Goal: Task Accomplishment & Management: Complete application form

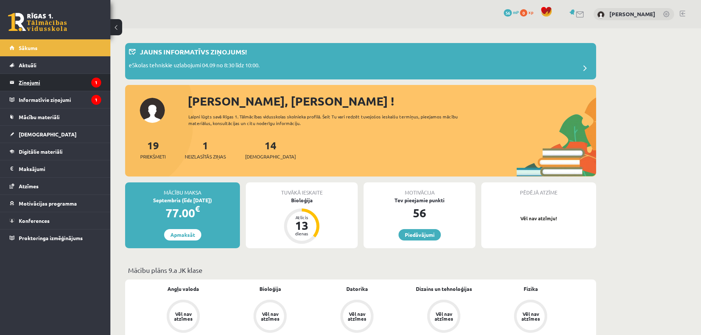
click at [58, 85] on legend "Ziņojumi 1" at bounding box center [60, 82] width 82 height 17
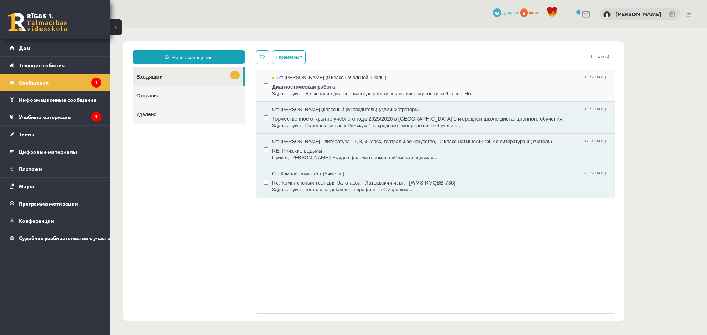
click at [366, 94] on font "Здравствуйте. Я выполнил диагностическую работу по английскому языку за 9 класс…" at bounding box center [373, 94] width 202 height 6
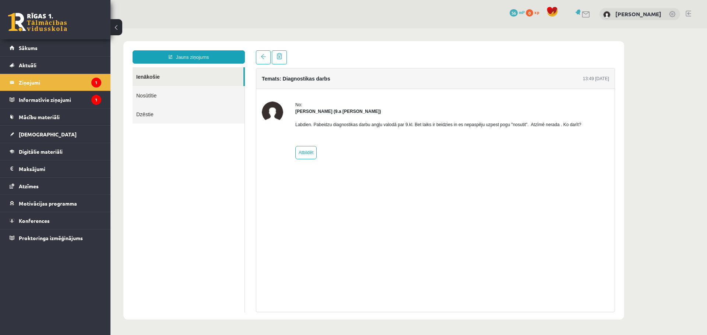
drag, startPoint x: 313, startPoint y: 123, endPoint x: 583, endPoint y: 125, distance: 270.2
click at [583, 125] on div "No: Artjoms Keržajevs (9.a JK klase) Labdien. Pabeidzu diagnostikas darbu angļu…" at bounding box center [435, 131] width 347 height 58
copy p "Labdien. Pabeidzu diagnostikas darbu angļu valodā par 9.kl. Bet laiks ir beidzi…"
click at [313, 158] on link "Atbildēt" at bounding box center [305, 152] width 21 height 13
type input "**********"
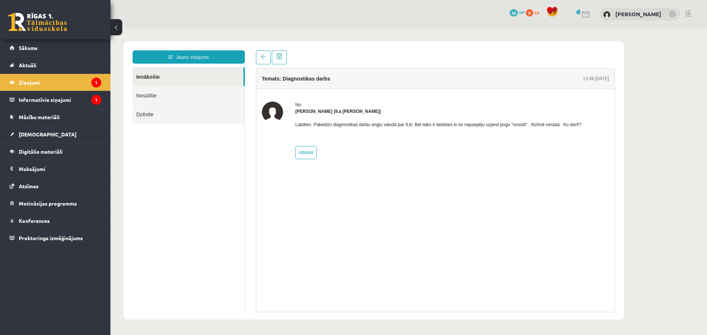
drag, startPoint x: 313, startPoint y: 158, endPoint x: 318, endPoint y: 162, distance: 5.8
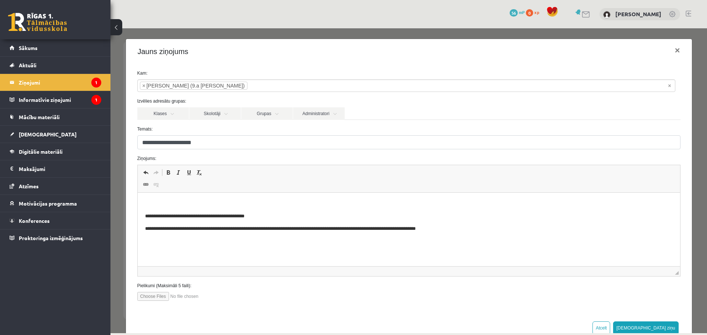
drag, startPoint x: 318, startPoint y: 162, endPoint x: 264, endPoint y: 130, distance: 62.8
click at [264, 130] on label "Temats:" at bounding box center [409, 129] width 554 height 7
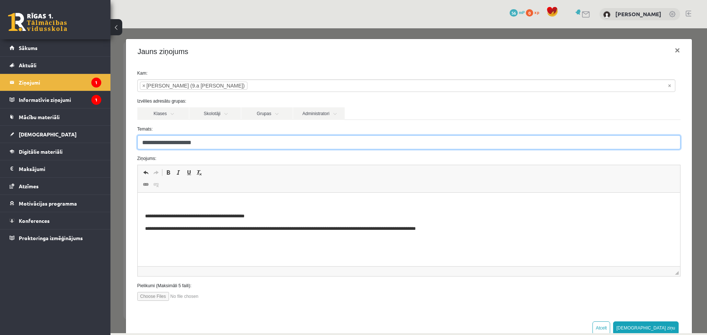
click at [264, 135] on input "**********" at bounding box center [408, 142] width 543 height 14
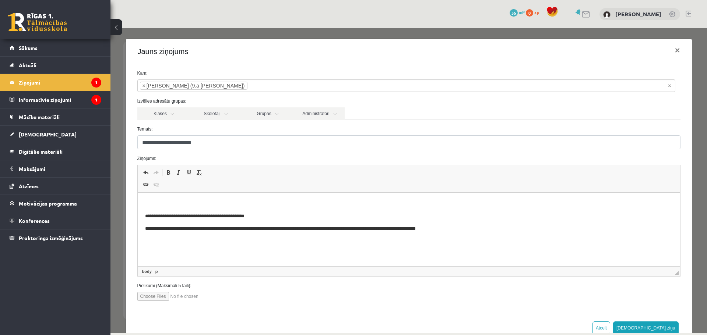
click at [260, 206] on p "Визуальный текстовый редактор, wiswyg-editor-47363909698360-1756915252-936" at bounding box center [409, 204] width 528 height 8
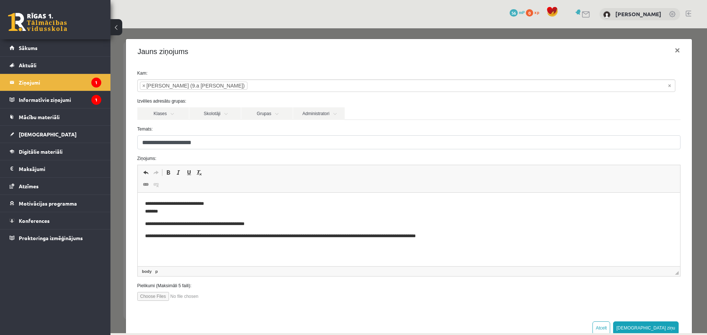
click at [184, 141] on input "**********" at bounding box center [408, 142] width 543 height 14
click at [349, 124] on form "**********" at bounding box center [409, 185] width 554 height 231
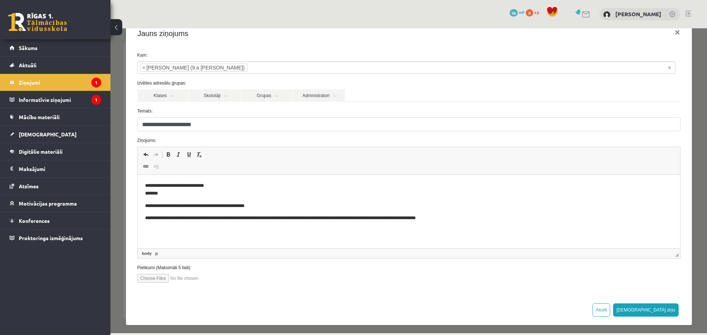
scroll to position [21, 0]
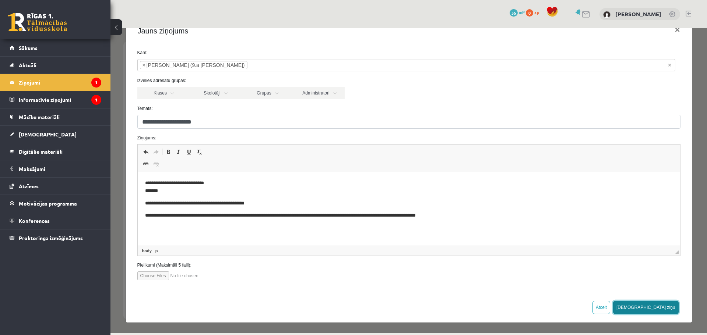
click at [660, 307] on button "Sūtīt ziņu" at bounding box center [646, 307] width 66 height 13
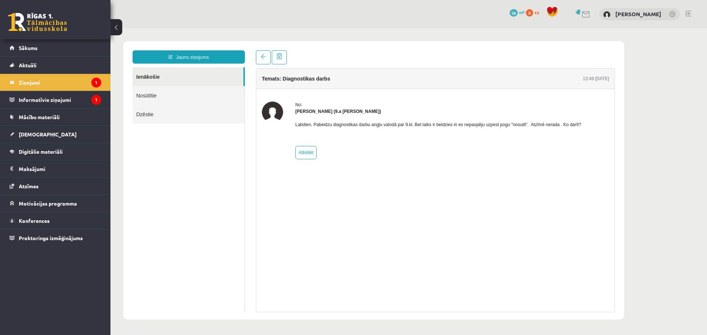
scroll to position [0, 0]
click at [153, 150] on ul "Ienākošie Nosūtītie Dzēstie" at bounding box center [189, 190] width 112 height 246
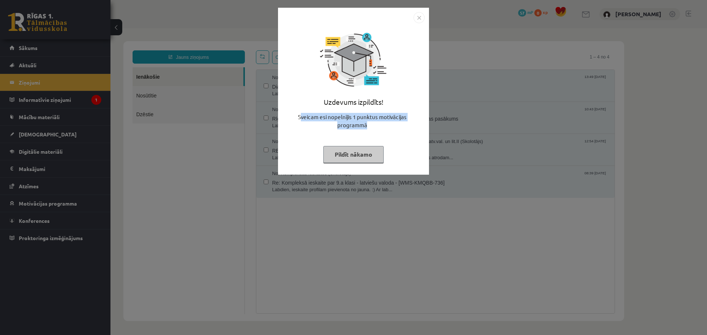
drag, startPoint x: 309, startPoint y: 115, endPoint x: 390, endPoint y: 126, distance: 81.7
click at [390, 126] on div "Sveicam esi nopelnījis 1 punktus motivācijas programmā" at bounding box center [353, 124] width 142 height 22
click at [362, 114] on div "Sveicam esi nopelnījis 1 punktus motivācijas programmā" at bounding box center [353, 124] width 142 height 22
click at [358, 151] on button "Pildīt nākamo" at bounding box center [353, 154] width 60 height 17
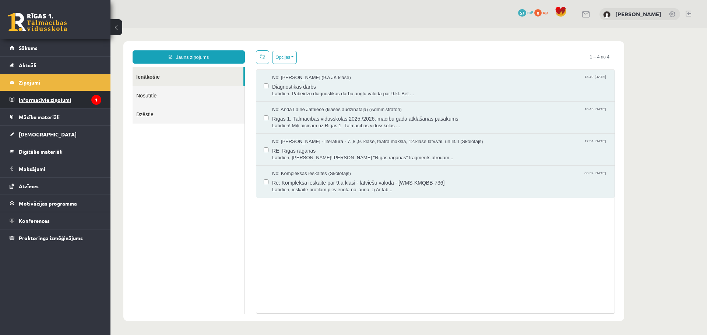
click at [87, 100] on legend "Informatīvie ziņojumi 1" at bounding box center [60, 99] width 82 height 17
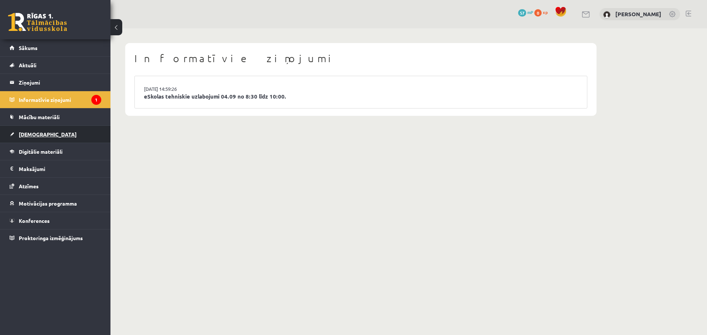
click at [67, 131] on link "[DEMOGRAPHIC_DATA]" at bounding box center [56, 134] width 92 height 17
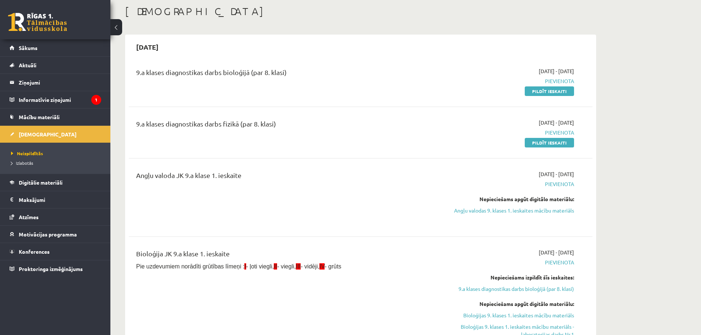
scroll to position [74, 0]
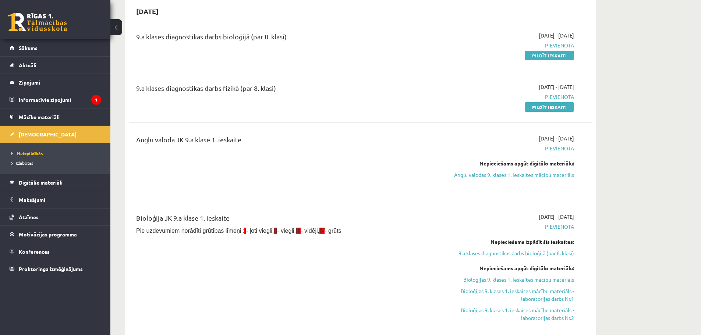
drag, startPoint x: 294, startPoint y: 189, endPoint x: 281, endPoint y: 187, distance: 13.4
click at [281, 187] on div "Angļu valoda JK 9.a klase 1. ieskaite" at bounding box center [280, 162] width 299 height 54
click at [89, 98] on legend "Informatīvie ziņojumi 1" at bounding box center [60, 99] width 82 height 17
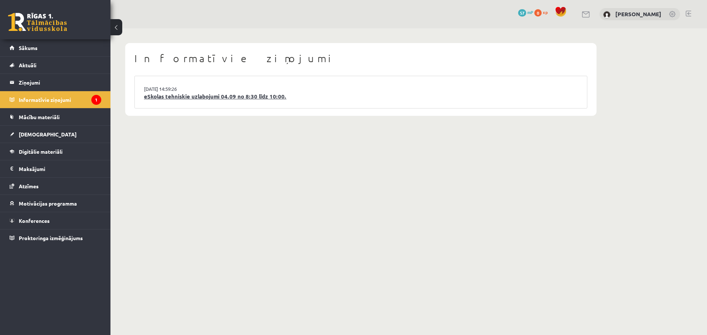
click at [170, 95] on link "eSkolas tehniskie uzlabojumi 04.09 no 8:30 līdz 10:00." at bounding box center [361, 96] width 434 height 8
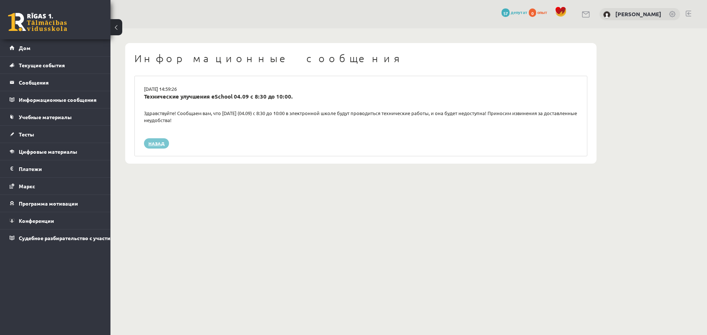
click at [162, 148] on link "Назад" at bounding box center [156, 143] width 25 height 10
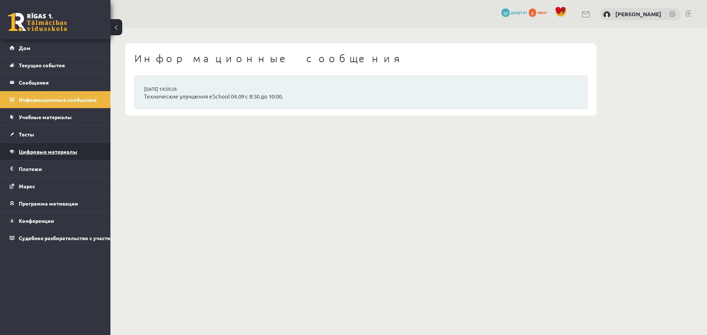
click at [57, 154] on font "Цифровые материалы" at bounding box center [48, 151] width 59 height 7
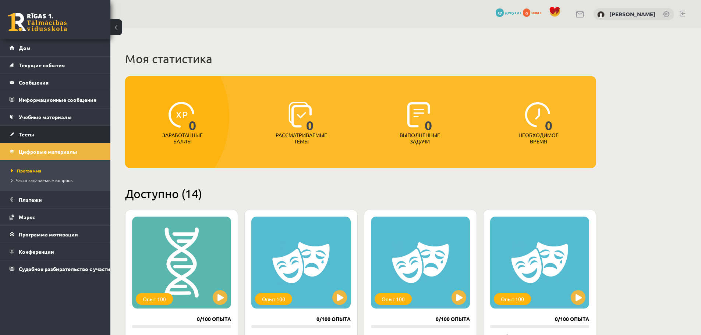
click at [42, 136] on link "Тесты" at bounding box center [56, 134] width 92 height 17
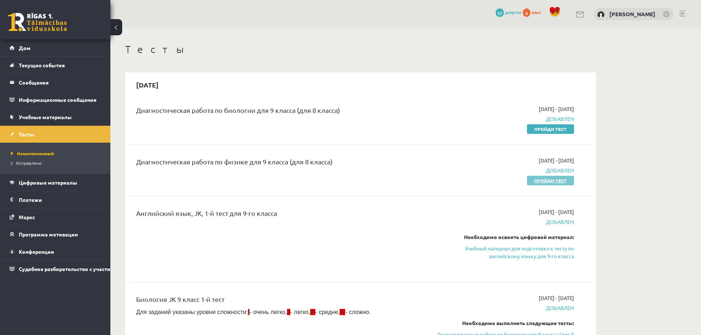
click at [540, 183] on link "Пройди тест" at bounding box center [550, 181] width 47 height 10
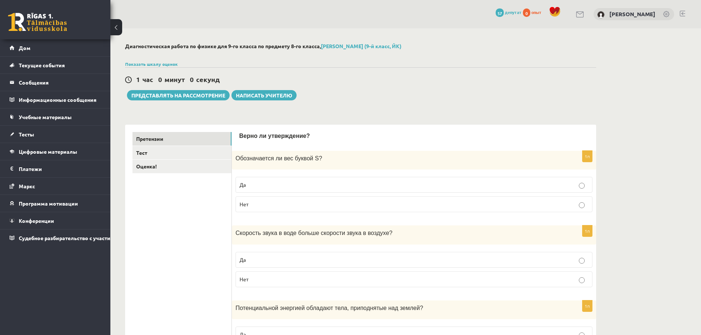
drag, startPoint x: 363, startPoint y: 74, endPoint x: 332, endPoint y: 82, distance: 31.6
click at [332, 82] on div "1 час 0 минут 0 секунд" at bounding box center [360, 80] width 471 height 10
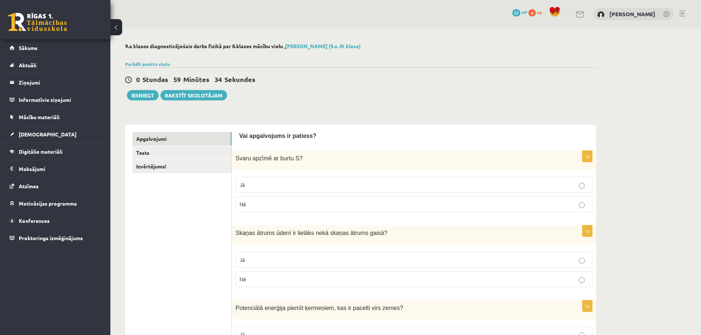
click at [359, 100] on div "0 Stundas 59 Minūtes 34 Sekundes Iesniegt Rakstīt skolotājam" at bounding box center [360, 83] width 471 height 33
click at [269, 211] on label "Nē" at bounding box center [414, 205] width 357 height 16
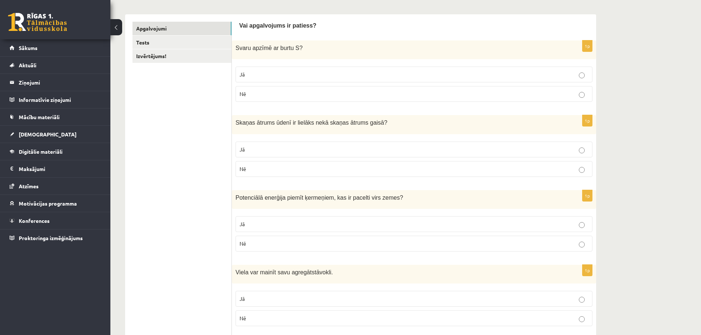
scroll to position [147, 0]
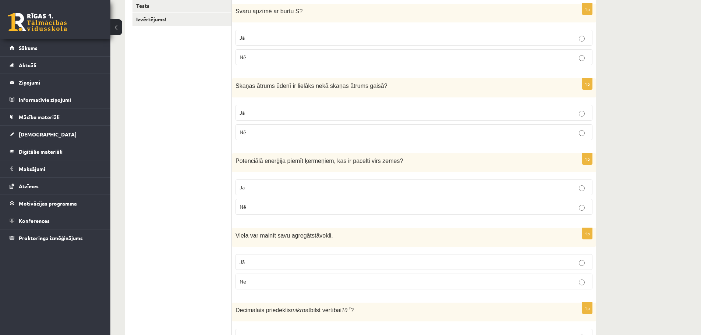
drag, startPoint x: 278, startPoint y: 89, endPoint x: 271, endPoint y: 95, distance: 8.6
click at [271, 95] on div "Skaņas ātrums ūdenī ir lielāks nekā skaņas ātrums gaisā ?" at bounding box center [414, 87] width 364 height 19
click at [279, 131] on p "Nē" at bounding box center [414, 132] width 349 height 8
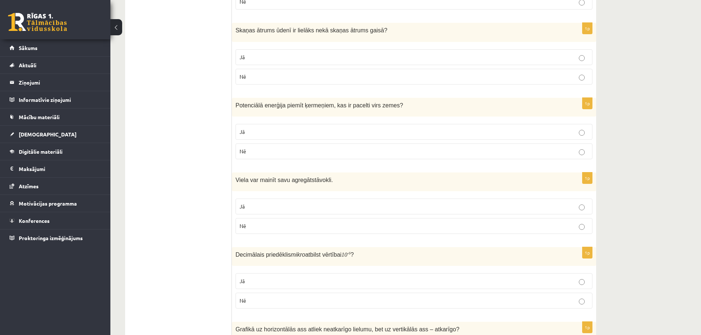
scroll to position [221, 0]
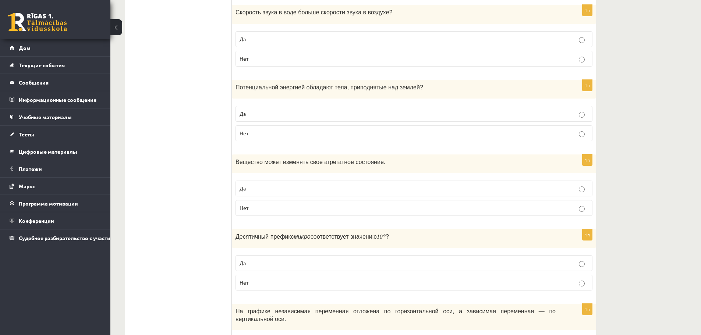
drag, startPoint x: 319, startPoint y: 17, endPoint x: 300, endPoint y: 20, distance: 19.7
click at [300, 20] on div "Скорость звука в воде больше скорости звука в воздухе ?" at bounding box center [414, 14] width 364 height 19
click at [299, 32] on label "Да" at bounding box center [414, 39] width 357 height 16
click at [357, 110] on p "Да" at bounding box center [414, 114] width 349 height 8
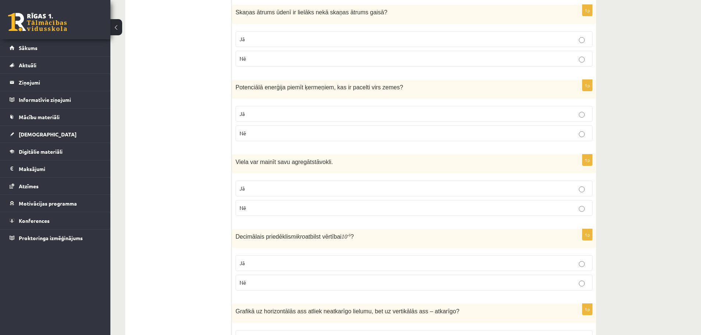
click at [420, 83] on div "Potenciālā enerģija piemīt ķermeņiem, kas ir pacelti virs zemes ?" at bounding box center [414, 89] width 364 height 19
drag, startPoint x: 373, startPoint y: 163, endPoint x: 367, endPoint y: 166, distance: 5.8
click at [368, 166] on p "Viela var mainīt savu agregātstāvokli." at bounding box center [396, 162] width 320 height 8
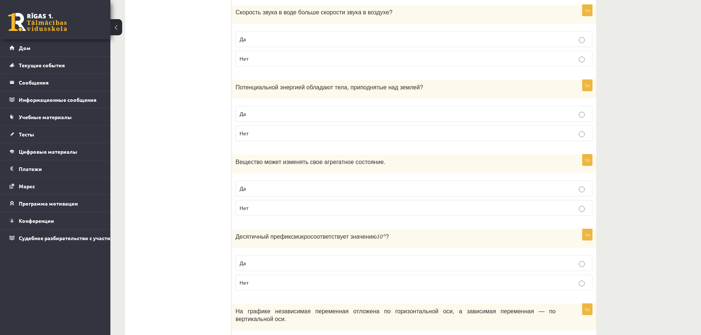
click at [311, 166] on div "Вещество может изменять свое агрегатное состояние." at bounding box center [414, 164] width 364 height 19
click at [273, 186] on p "Да" at bounding box center [414, 189] width 349 height 8
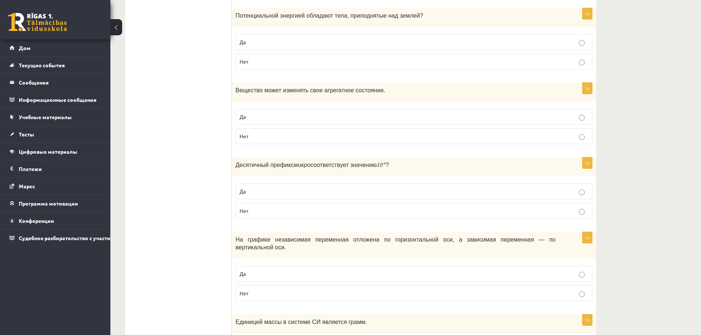
scroll to position [295, 0]
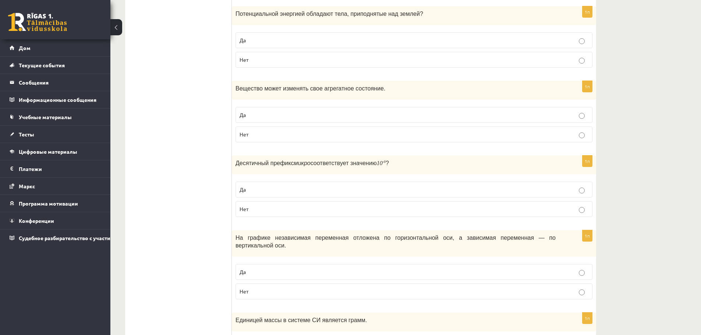
drag, startPoint x: 295, startPoint y: 165, endPoint x: 282, endPoint y: 166, distance: 12.9
click at [279, 166] on font "Десятичный префикс" at bounding box center [265, 163] width 58 height 6
drag, startPoint x: 378, startPoint y: 186, endPoint x: 368, endPoint y: 186, distance: 10.7
click at [368, 186] on label "Да" at bounding box center [414, 190] width 357 height 16
click at [406, 162] on p "Десятичный префикс микро соответствует значению 10 - 6 ?" at bounding box center [396, 163] width 320 height 8
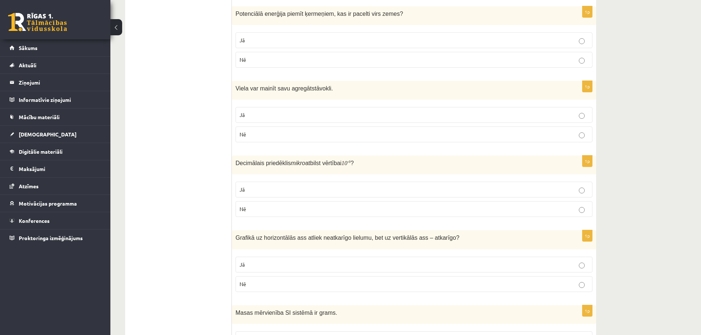
click at [430, 169] on div "Decimālais priedēklis mikro atbilst vērtībai 10 - 6 ?" at bounding box center [414, 165] width 364 height 19
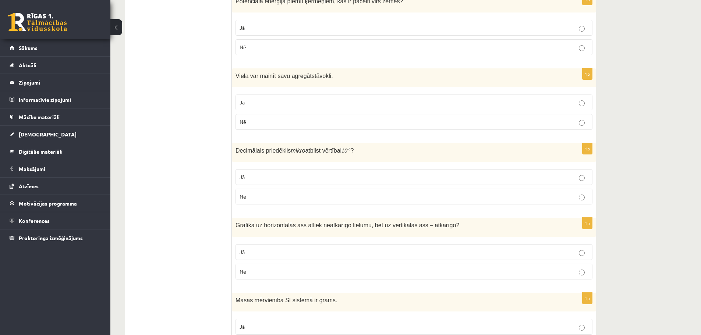
scroll to position [368, 0]
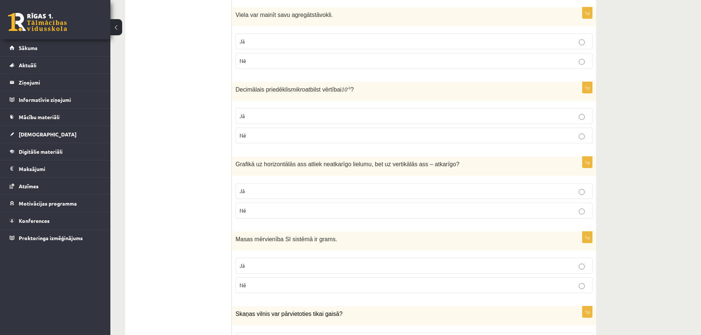
drag, startPoint x: 165, startPoint y: 56, endPoint x: 138, endPoint y: 69, distance: 30.6
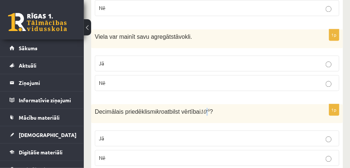
click at [203, 110] on m\ "10 - 6" at bounding box center [205, 112] width 9 height 6
click at [214, 114] on p "Decimālais priedēklis mikro atbilst vērtībai 10 - 6 ?" at bounding box center [199, 111] width 208 height 8
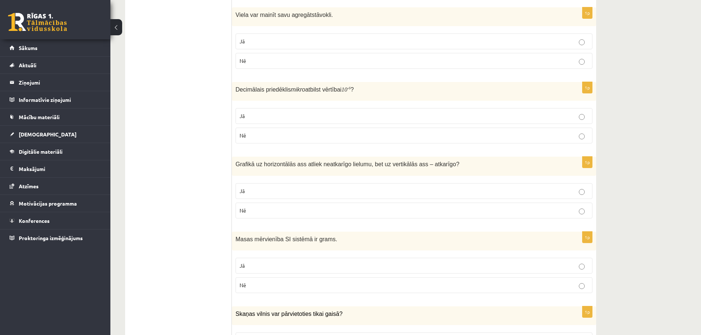
click at [296, 89] on icon "mikro" at bounding box center [298, 90] width 14 height 6
click at [349, 88] on sup "6" at bounding box center [350, 88] width 2 height 4
click at [377, 97] on div "Decimālais priedēklis mikro atbilst vērtībai 10 - 6 ?" at bounding box center [414, 91] width 364 height 19
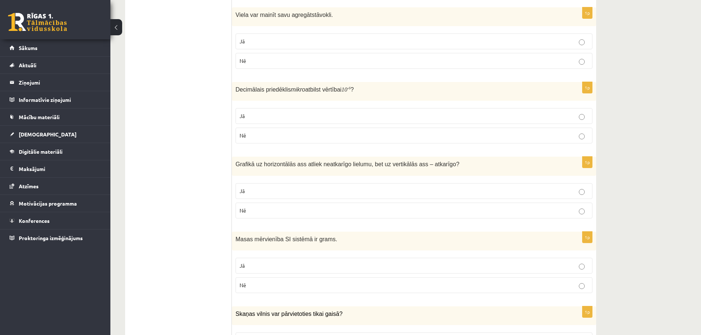
drag, startPoint x: 370, startPoint y: 101, endPoint x: 310, endPoint y: 179, distance: 99.0
click at [310, 180] on fieldset "Jā Nē" at bounding box center [414, 200] width 357 height 41
click at [294, 163] on span "Grafikā uz horizontālās ass atliek neatkarīgo lielumu, bet uz vertikālās ass – …" at bounding box center [346, 164] width 221 height 6
click at [295, 163] on span "Grafikā uz horizontālās ass atliek neatkarīgo lielumu, bet uz vertikālās ass – …" at bounding box center [346, 164] width 221 height 6
click at [292, 165] on span "Grafikā uz horizontālās ass atliek neatkarīgo lielumu, bet uz vertikālās ass – …" at bounding box center [346, 164] width 221 height 6
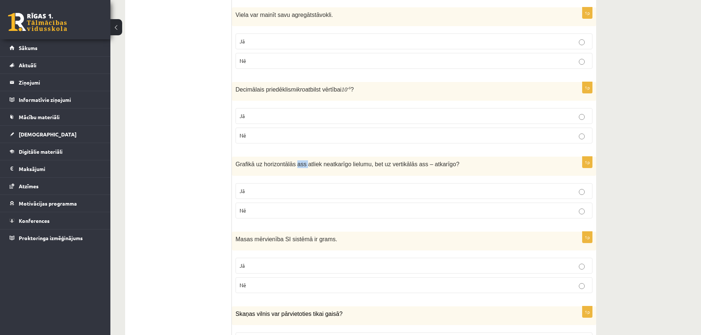
click at [293, 168] on p "Grafikā uz horizontālās ass atliek neatkarīgo lielumu, bet uz vertikālās ass – …" at bounding box center [396, 165] width 320 height 8
click at [294, 167] on span "Grafikā uz horizontālās ass atliek neatkarīgo lielumu, bet uz vertikālās ass – …" at bounding box center [346, 164] width 221 height 6
drag, startPoint x: 295, startPoint y: 172, endPoint x: 286, endPoint y: 174, distance: 8.7
drag, startPoint x: 286, startPoint y: 174, endPoint x: 279, endPoint y: 174, distance: 7.7
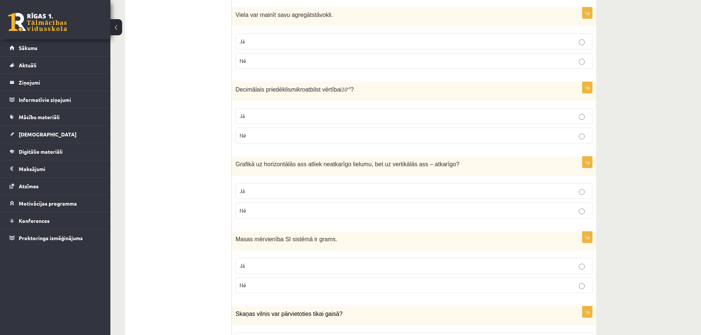
click at [279, 174] on div "Grafikā uz horizontālās ass atliek neatkarīgo lielumu, bet uz vertikālās ass – …" at bounding box center [414, 166] width 364 height 19
click at [296, 167] on span "Grafikā uz horizontālās ass atliek neatkarīgo lielumu, bet uz vertikālās ass – …" at bounding box center [346, 164] width 221 height 6
drag, startPoint x: 443, startPoint y: 164, endPoint x: 434, endPoint y: 165, distance: 8.5
click at [456, 165] on span "?" at bounding box center [457, 164] width 3 height 6
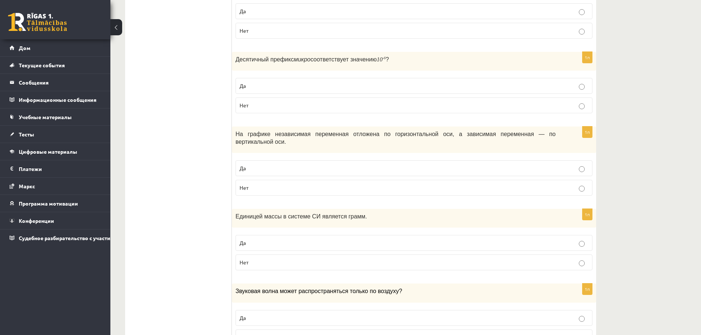
scroll to position [405, 0]
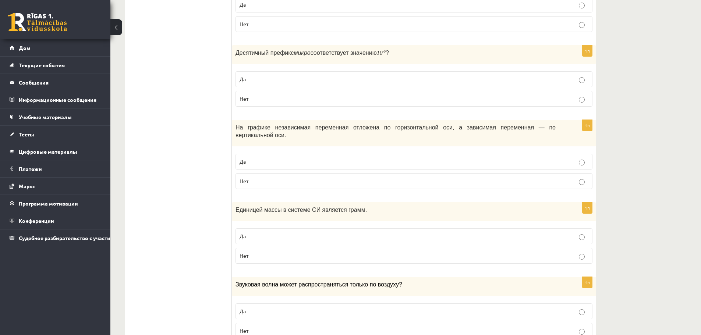
drag, startPoint x: 320, startPoint y: 139, endPoint x: 310, endPoint y: 136, distance: 10.5
click at [310, 136] on div "На графике независимая переменная отложена по горизонтальной оси, а зависимая п…" at bounding box center [414, 133] width 364 height 27
drag, startPoint x: 229, startPoint y: 124, endPoint x: 416, endPoint y: 128, distance: 187.4
click at [416, 128] on font "На графике независимая переменная отложена по горизонтальной оси, а зависимая п…" at bounding box center [396, 131] width 320 height 14
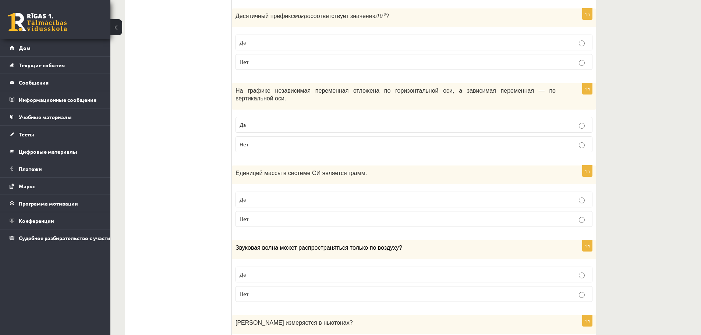
click at [247, 121] on p "Да" at bounding box center [414, 125] width 349 height 8
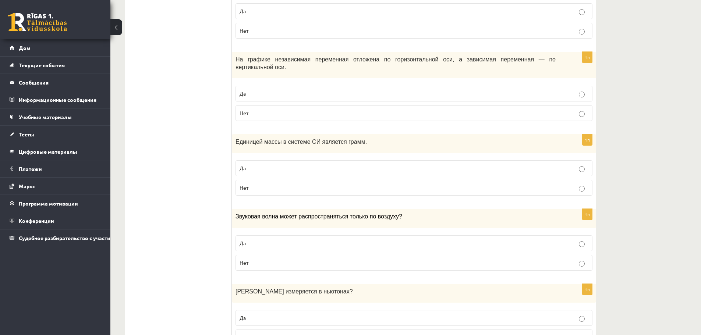
scroll to position [479, 0]
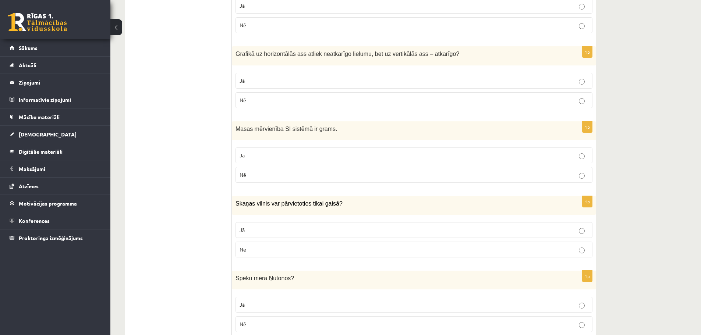
click at [381, 134] on div "Masas mērvienība SI sistēmā ir grams." at bounding box center [414, 130] width 364 height 19
drag, startPoint x: 259, startPoint y: 131, endPoint x: 285, endPoint y: 131, distance: 25.8
click at [285, 131] on div "Masas mērvienība SI sistēmā ir grams." at bounding box center [414, 130] width 364 height 19
copy span "Masas mērvienība SI"
click at [244, 125] on div "Masas mērvienība SI sistēmā ir grams." at bounding box center [414, 130] width 364 height 19
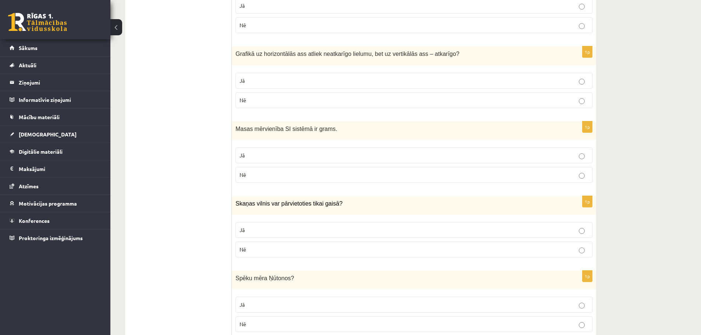
drag, startPoint x: 191, startPoint y: 116, endPoint x: 174, endPoint y: 112, distance: 18.3
click at [174, 112] on ul "Apgalvojumi Tests Izvērtējums!" at bounding box center [182, 333] width 99 height 1358
click at [253, 170] on label "Nē" at bounding box center [414, 175] width 357 height 16
drag, startPoint x: 175, startPoint y: 123, endPoint x: 163, endPoint y: 122, distance: 11.8
click at [163, 122] on ul "Apgalvojumi Tests Izvērtējums!" at bounding box center [182, 333] width 99 height 1358
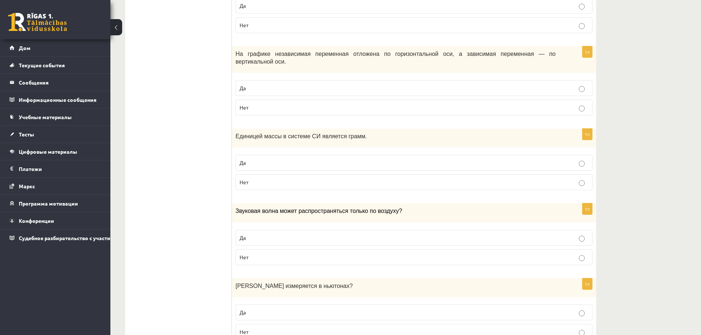
click at [308, 133] on font "Единицей массы в системе СИ является грамм." at bounding box center [301, 136] width 131 height 6
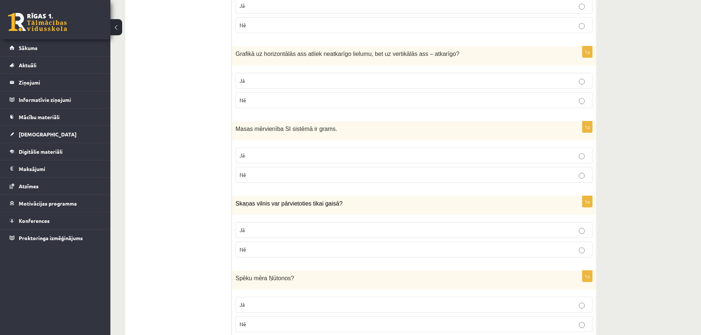
click at [362, 127] on p "Masas mērvienība SI sistēmā ir grams." at bounding box center [396, 129] width 320 height 8
drag, startPoint x: 362, startPoint y: 127, endPoint x: 345, endPoint y: 127, distance: 16.6
click at [345, 127] on p "Masas mērvienība SI sistēmā ir grams." at bounding box center [396, 129] width 320 height 8
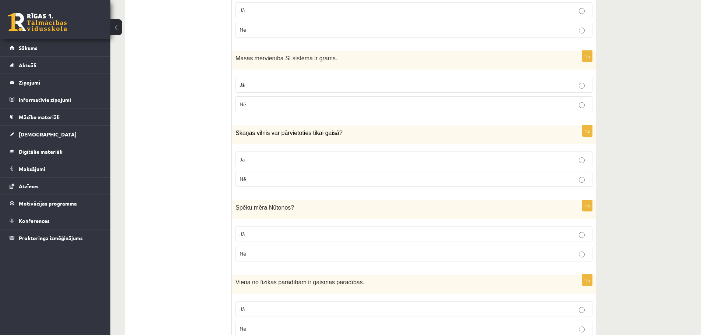
scroll to position [552, 0]
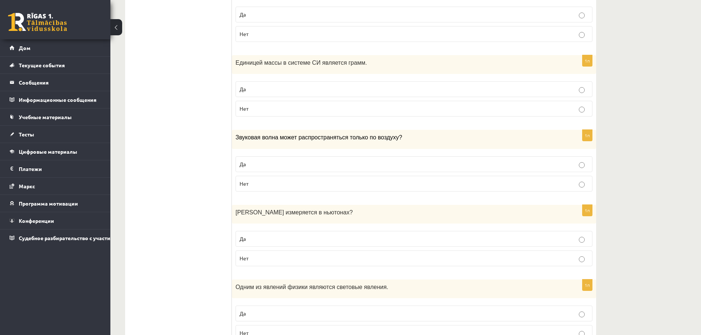
drag, startPoint x: 171, startPoint y: 129, endPoint x: 154, endPoint y: 125, distance: 17.1
click at [151, 127] on ul "Претензии Тест Оценка!" at bounding box center [182, 263] width 99 height 1366
drag, startPoint x: 187, startPoint y: 57, endPoint x: 169, endPoint y: 43, distance: 22.6
click at [169, 43] on ul "Претензии Тест Оценка!" at bounding box center [182, 263] width 99 height 1366
click at [160, 49] on ul "Претензии Тест Оценка!" at bounding box center [182, 263] width 99 height 1366
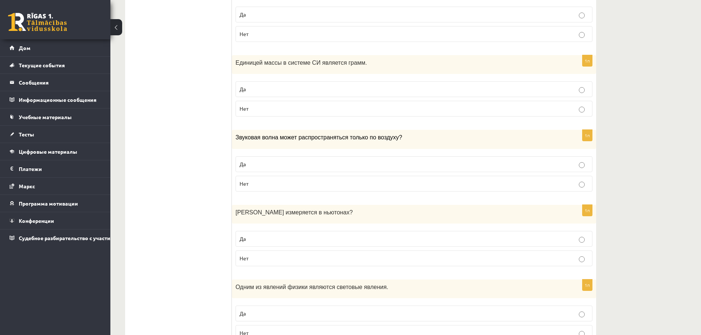
drag, startPoint x: 275, startPoint y: 149, endPoint x: 272, endPoint y: 152, distance: 4.4
drag, startPoint x: 272, startPoint y: 152, endPoint x: 257, endPoint y: 175, distance: 27.2
click at [257, 180] on p "Нет" at bounding box center [414, 184] width 349 height 8
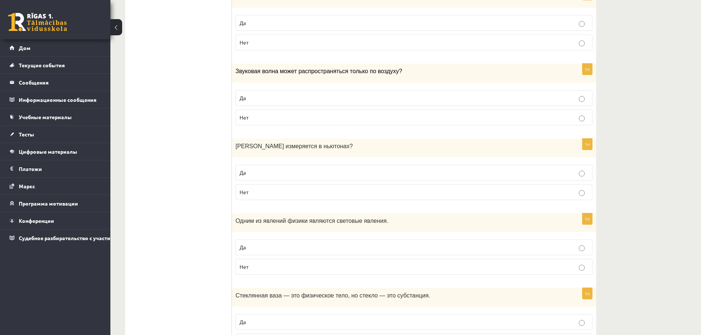
scroll to position [626, 0]
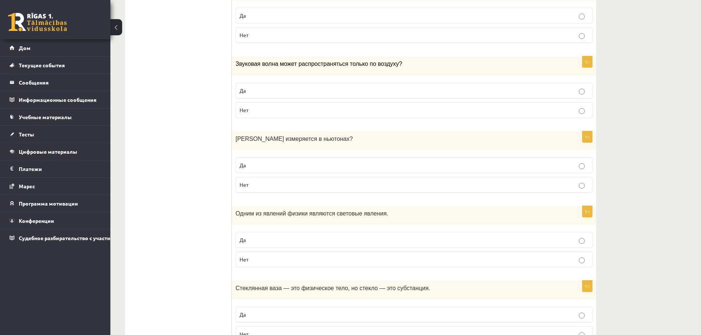
click at [252, 162] on p "Да" at bounding box center [414, 166] width 349 height 8
drag, startPoint x: 165, startPoint y: 152, endPoint x: 141, endPoint y: 155, distance: 24.5
drag, startPoint x: 141, startPoint y: 155, endPoint x: 135, endPoint y: 154, distance: 5.6
click at [135, 154] on ul "Претензии Тест Оценка!" at bounding box center [182, 189] width 99 height 1366
drag, startPoint x: 236, startPoint y: 131, endPoint x: 311, endPoint y: 129, distance: 74.8
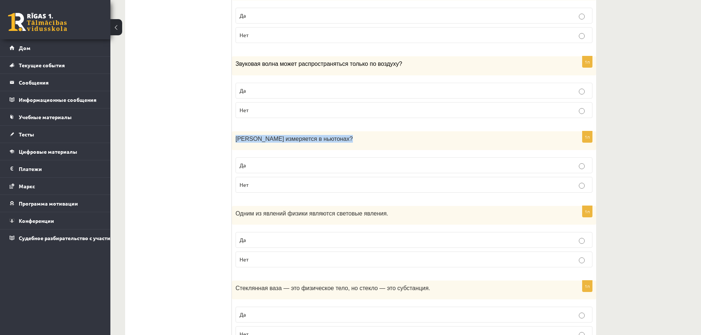
click at [311, 136] on span "Сила измеряется в ньютонах ?" at bounding box center [294, 139] width 117 height 6
copy span "Сила измеряется в ньютонах ?"
click at [168, 98] on ul "Претензии Тест Оценка!" at bounding box center [182, 189] width 99 height 1366
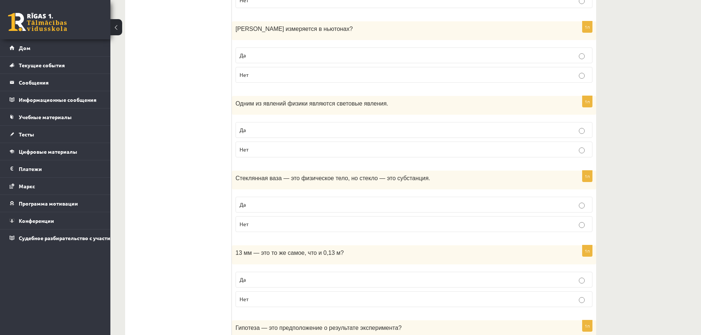
scroll to position [736, 0]
drag, startPoint x: 235, startPoint y: 98, endPoint x: 401, endPoint y: 94, distance: 165.7
click at [401, 96] on div "Одним из явлений физики являются световые явления." at bounding box center [414, 105] width 364 height 19
copy font "Одним из явлений физики являются световые явления."
click at [239, 122] on label "Да" at bounding box center [414, 130] width 357 height 16
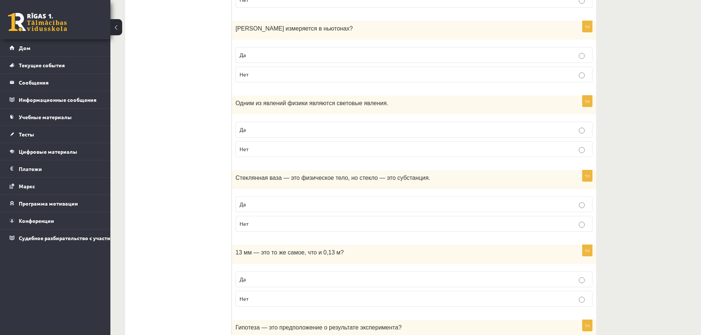
click at [198, 124] on ul "Претензии Тест Оценка!" at bounding box center [182, 79] width 99 height 1366
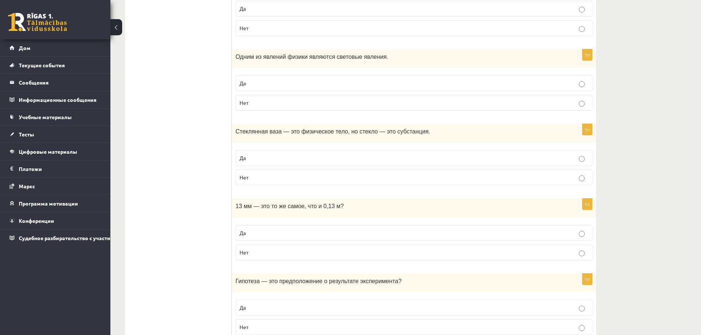
scroll to position [810, 0]
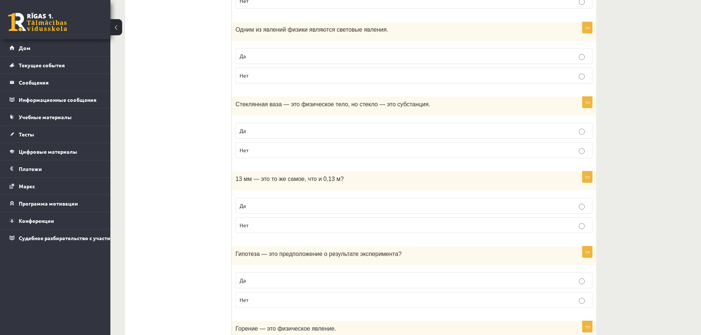
click at [244, 129] on label "Да" at bounding box center [414, 131] width 357 height 16
drag, startPoint x: 232, startPoint y: 98, endPoint x: 415, endPoint y: 103, distance: 182.7
click at [415, 103] on div "Стеклянная ваза — это физическое тело, но стекло — это субстанция." at bounding box center [414, 106] width 364 height 19
copy font "Стеклянная ваза — это физическое тело, но стекло — это субстанция."
click at [289, 127] on p "Да" at bounding box center [414, 131] width 349 height 8
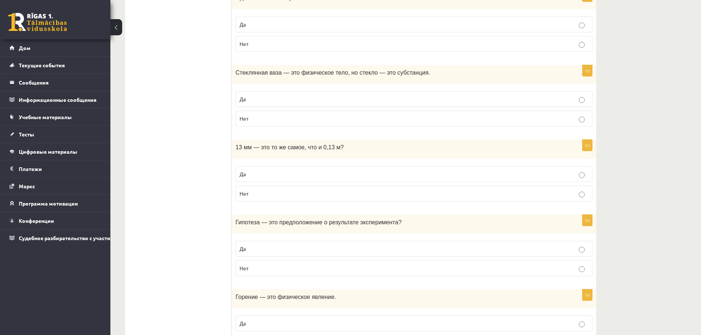
scroll to position [847, 0]
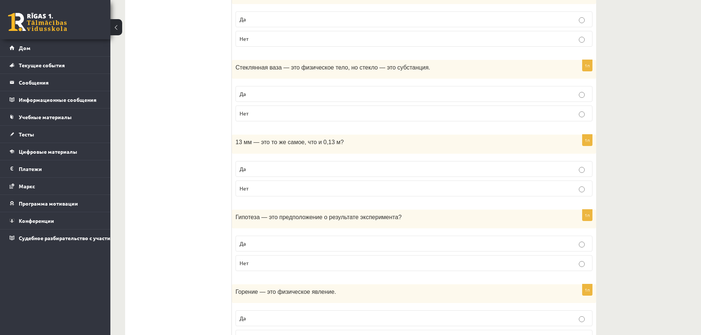
click at [328, 139] on font "13 мм — это то же самое, что и 0,13 м?" at bounding box center [290, 142] width 108 height 6
click at [314, 139] on div "13 мм — это то же самое, что и 0,13 м?" at bounding box center [414, 144] width 364 height 19
drag, startPoint x: 304, startPoint y: 176, endPoint x: 308, endPoint y: 162, distance: 14.5
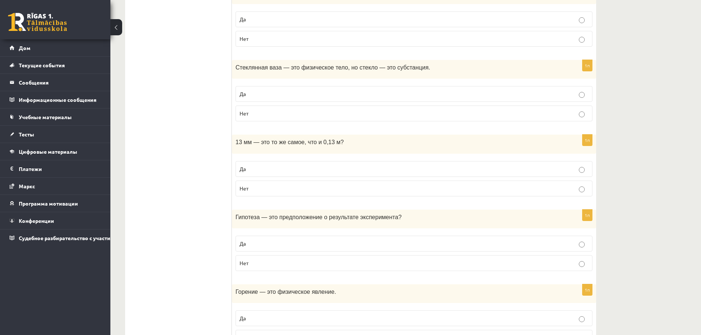
click at [304, 181] on label "Нет" at bounding box center [414, 189] width 357 height 16
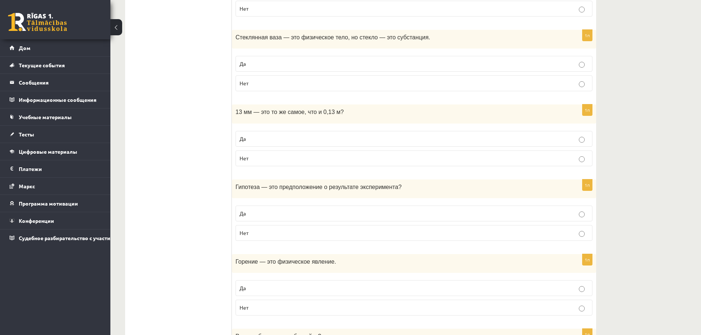
scroll to position [884, 0]
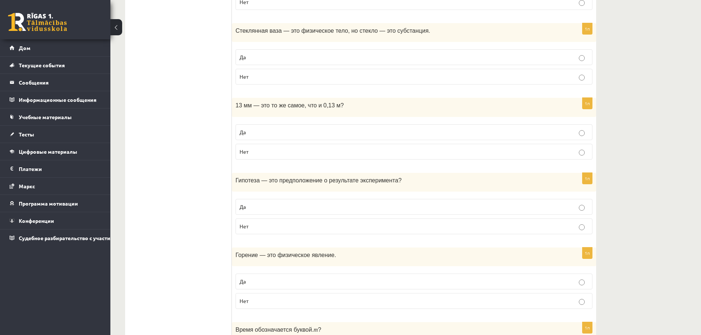
drag, startPoint x: 379, startPoint y: 174, endPoint x: 422, endPoint y: 185, distance: 43.9
click at [422, 185] on div "1п Гипотеза — это предположение о результате эксперимента ? Да Нет" at bounding box center [414, 206] width 364 height 67
click at [407, 203] on p "Да" at bounding box center [414, 207] width 349 height 8
drag, startPoint x: 395, startPoint y: 170, endPoint x: 229, endPoint y: 179, distance: 165.9
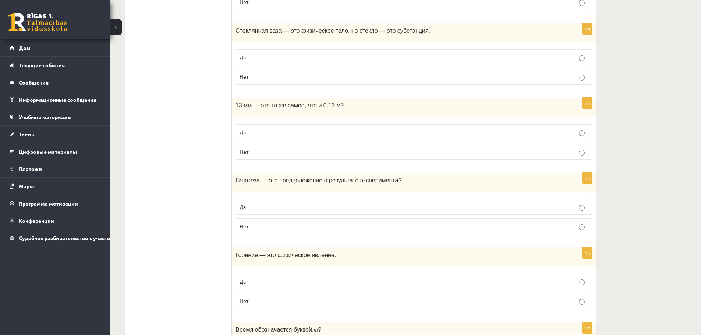
copy div "Оценка! Верно ли утверждение? 1п Обозначается ли вес буквой S ? Да Нет 1п Скоро…"
drag, startPoint x: 237, startPoint y: 173, endPoint x: 402, endPoint y: 166, distance: 165.0
click at [402, 173] on div "Гипотеза — это предположение о результате эксперимента ?" at bounding box center [414, 182] width 364 height 19
copy span "ипотеза — это предположение о результате эксперимента ?"
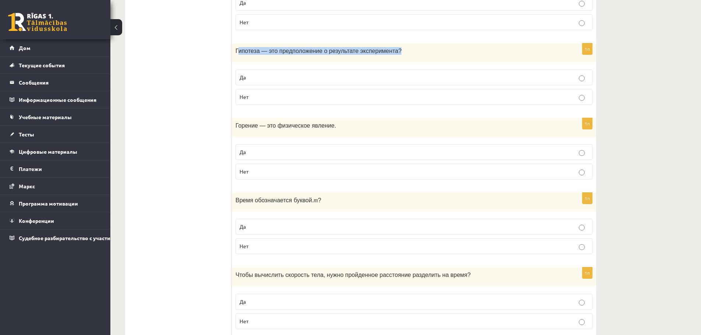
scroll to position [1031, 0]
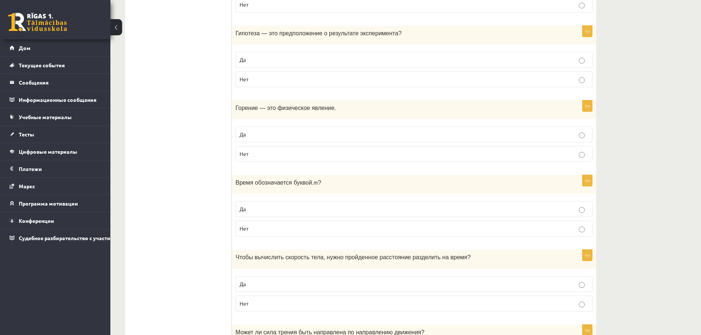
click at [259, 131] on p "Да" at bounding box center [414, 135] width 349 height 8
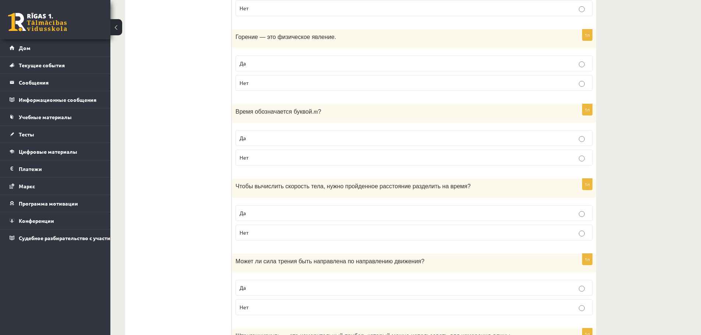
scroll to position [1104, 0]
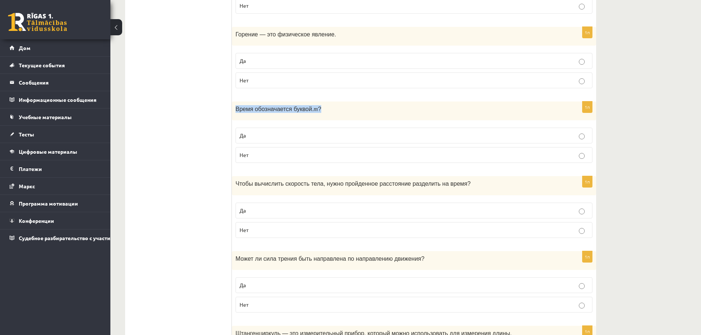
drag, startPoint x: 234, startPoint y: 99, endPoint x: 295, endPoint y: 99, distance: 60.4
click at [320, 102] on div "Время обозначается буквой. т ?" at bounding box center [414, 111] width 364 height 19
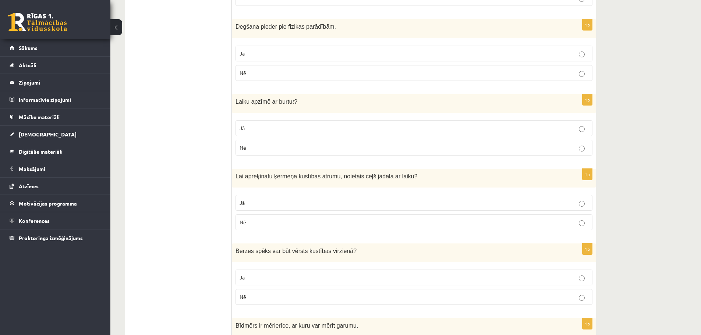
click at [244, 124] on label "Jā" at bounding box center [414, 128] width 357 height 16
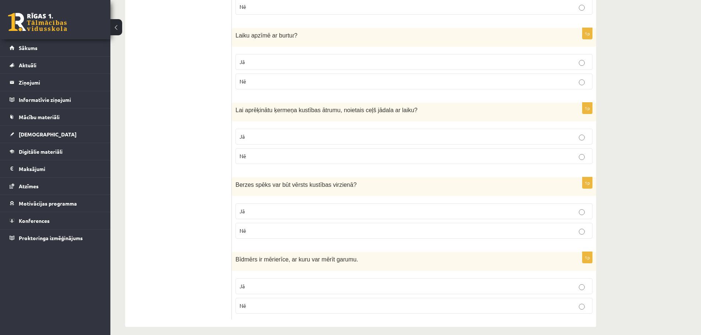
scroll to position [1178, 0]
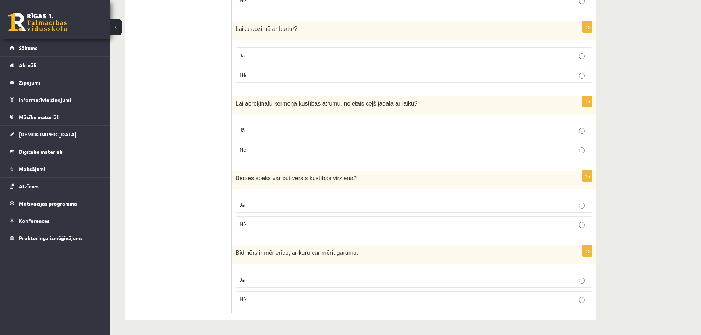
drag, startPoint x: 426, startPoint y: 103, endPoint x: 356, endPoint y: 103, distance: 69.9
click at [356, 103] on span "Lai aprēķinātu ķermeņa kustības ātrumu, noietais ceļš jādala ar laiku?" at bounding box center [327, 104] width 182 height 6
drag, startPoint x: 353, startPoint y: 107, endPoint x: 428, endPoint y: 105, distance: 74.8
click at [265, 130] on p "Jā" at bounding box center [414, 130] width 349 height 8
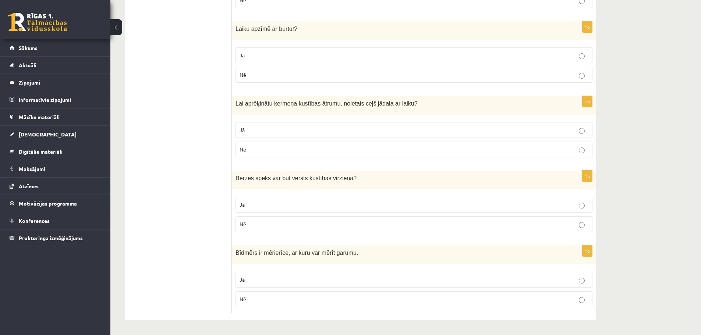
click at [243, 178] on span "Berzes spēks var būt vērsts kustības virzienā" at bounding box center [295, 178] width 118 height 6
click at [251, 177] on span "Berzes spēks var būt vērsts kustības virzienā" at bounding box center [295, 178] width 118 height 6
click at [266, 181] on span "Berzes spēks var būt vērsts kustības virzienā" at bounding box center [295, 178] width 118 height 6
drag, startPoint x: 237, startPoint y: 177, endPoint x: 242, endPoint y: 177, distance: 4.8
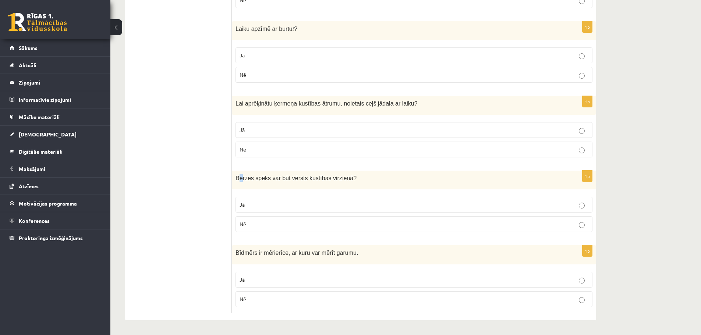
click at [242, 177] on span "Berzes spēks var būt vērsts kustības virzienā" at bounding box center [295, 178] width 118 height 6
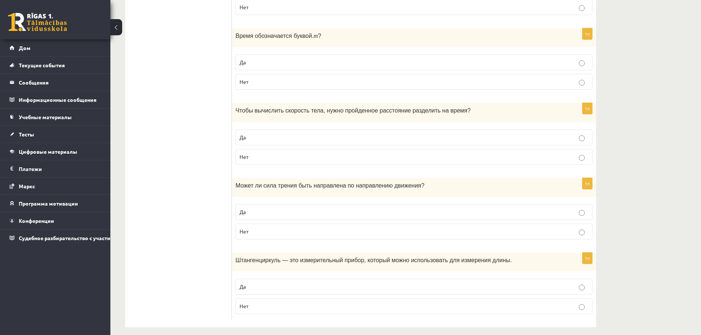
click at [273, 212] on label "Да" at bounding box center [414, 212] width 357 height 16
drag, startPoint x: 248, startPoint y: 175, endPoint x: 420, endPoint y: 179, distance: 172.3
click at [426, 180] on div "Может ли сила трения быть направлена ​​по направлению движения ?" at bounding box center [414, 187] width 364 height 19
click at [370, 183] on font "Может ли сила трения быть направлена ​​по направлению движения" at bounding box center [329, 186] width 186 height 6
click at [291, 283] on p "Да" at bounding box center [414, 287] width 349 height 8
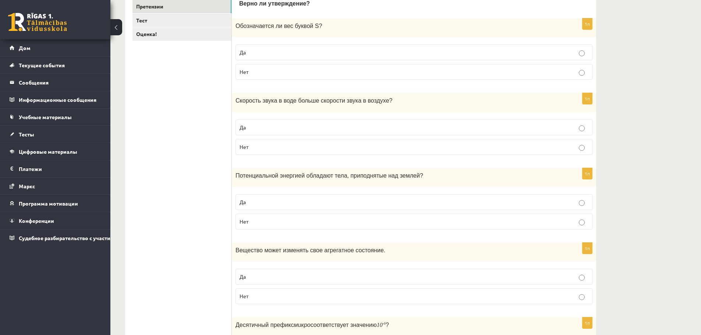
scroll to position [0, 0]
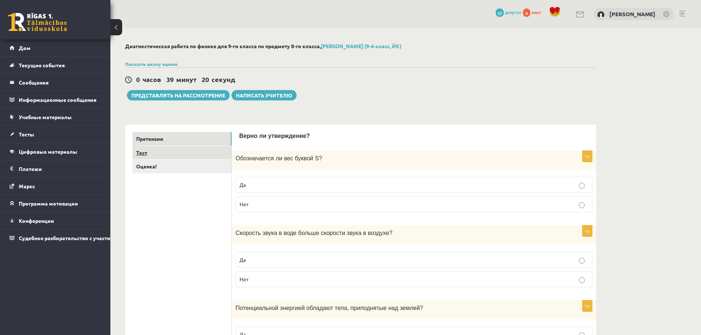
click at [155, 154] on link "Тест" at bounding box center [182, 153] width 99 height 14
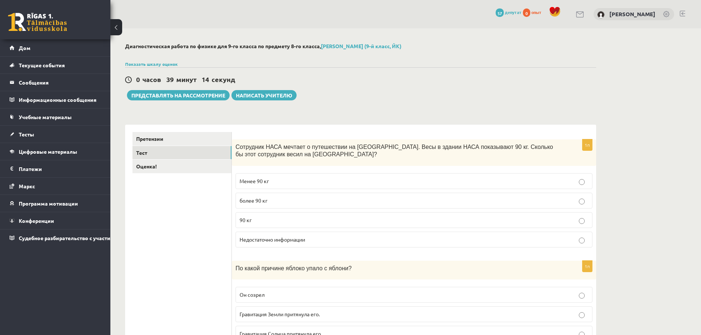
drag, startPoint x: 170, startPoint y: 232, endPoint x: 176, endPoint y: 114, distance: 117.6
click at [272, 182] on p "Менее 90 кг" at bounding box center [414, 181] width 349 height 8
drag, startPoint x: 323, startPoint y: 131, endPoint x: 318, endPoint y: 132, distance: 5.3
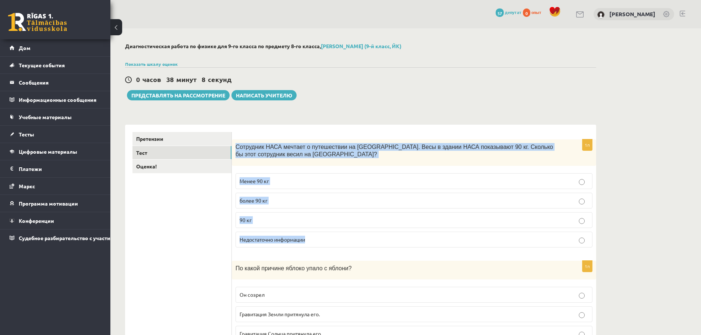
drag, startPoint x: 236, startPoint y: 146, endPoint x: 325, endPoint y: 236, distance: 126.3
click at [325, 236] on div "1п Сотрудник НАСА мечтает о путешествии на Марс. Весы в здании НАСА показывают …" at bounding box center [414, 197] width 364 height 114
copy div "Сотрудник НАСА мечтает о путешествии на Марс. Весы в здании НАСА показывают 90 …"
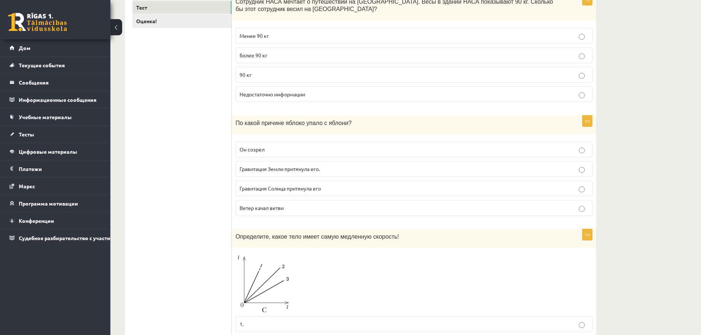
scroll to position [147, 0]
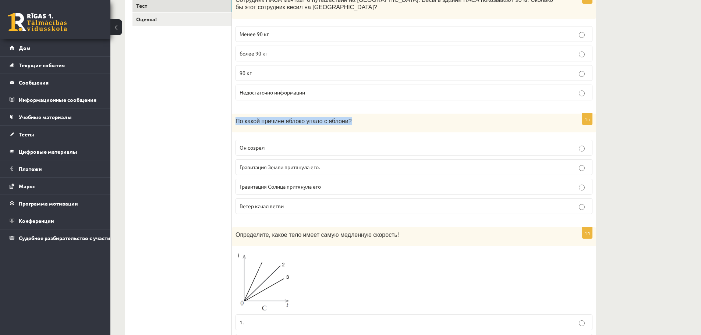
drag, startPoint x: 234, startPoint y: 119, endPoint x: 357, endPoint y: 122, distance: 123.0
click at [356, 122] on div "По какой причине яблоко упало с яблони?" at bounding box center [414, 123] width 364 height 19
click at [253, 150] on font "Он созрел" at bounding box center [252, 147] width 25 height 7
click at [264, 169] on font "Гравитация Земли притянула его." at bounding box center [280, 167] width 80 height 7
drag, startPoint x: 240, startPoint y: 118, endPoint x: 350, endPoint y: 120, distance: 110.8
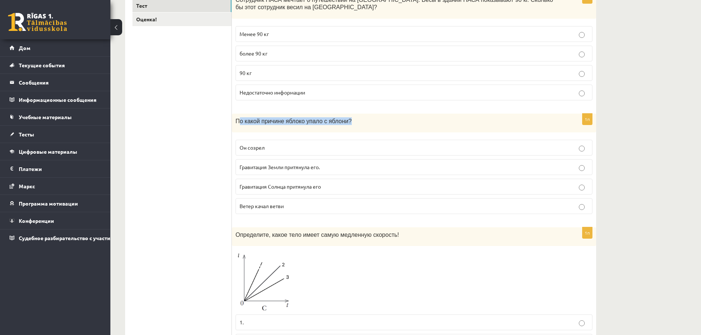
click at [350, 120] on p "По какой причине яблоко упало с яблони?" at bounding box center [396, 121] width 320 height 8
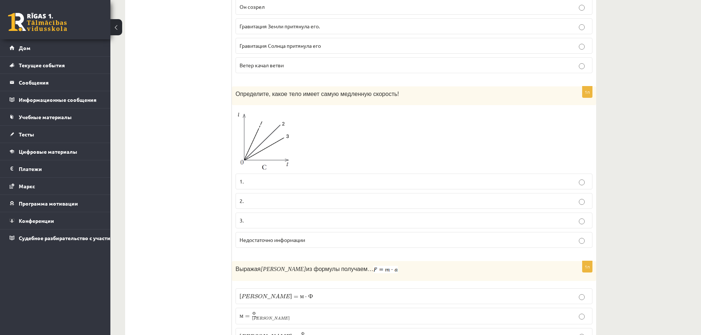
scroll to position [295, 0]
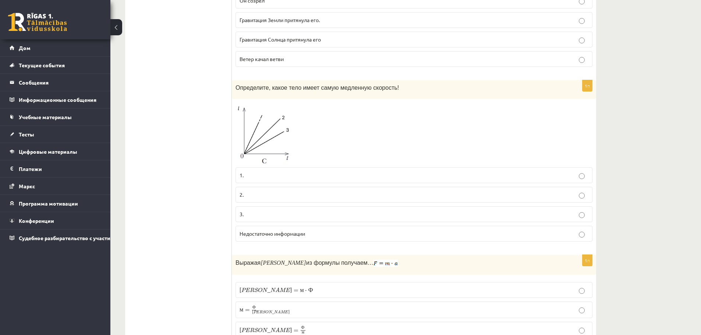
click at [287, 160] on img at bounding box center [263, 133] width 55 height 61
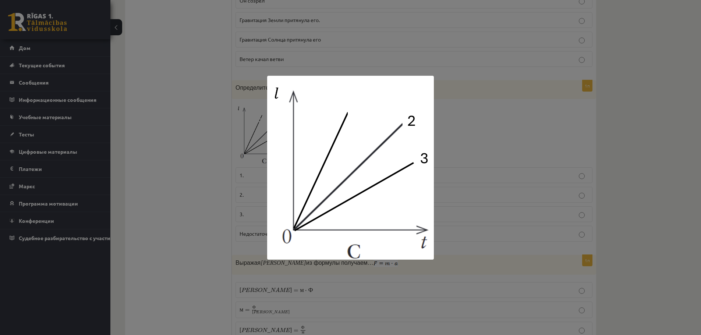
drag, startPoint x: 266, startPoint y: 254, endPoint x: 282, endPoint y: 247, distance: 17.0
click at [466, 235] on div at bounding box center [350, 167] width 701 height 335
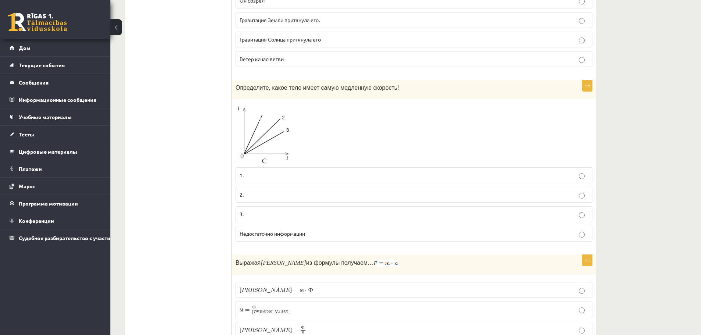
click at [279, 112] on img at bounding box center [263, 133] width 55 height 61
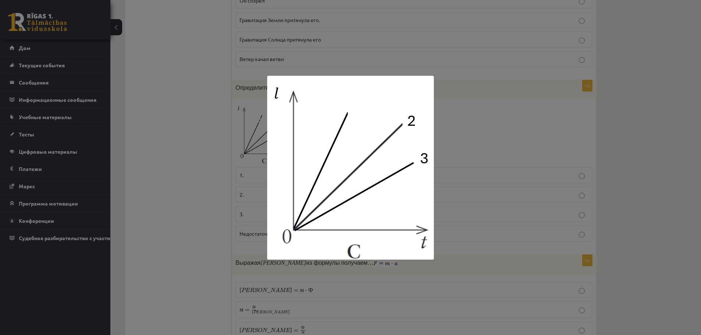
click at [472, 183] on div at bounding box center [350, 167] width 701 height 335
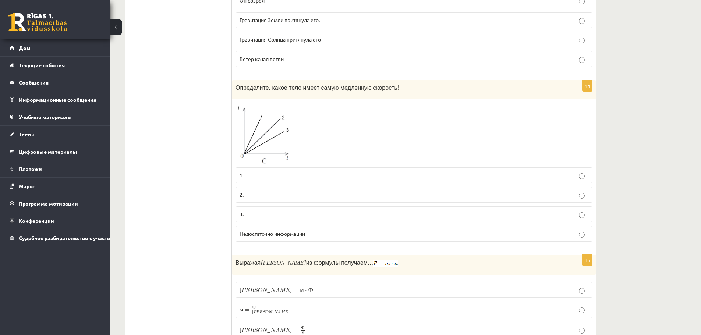
click at [335, 87] on font "Определите, какое тело имеет самую медленную скорость!" at bounding box center [317, 88] width 163 height 6
click at [347, 212] on p "3." at bounding box center [414, 215] width 349 height 8
click at [375, 122] on div at bounding box center [414, 133] width 357 height 61
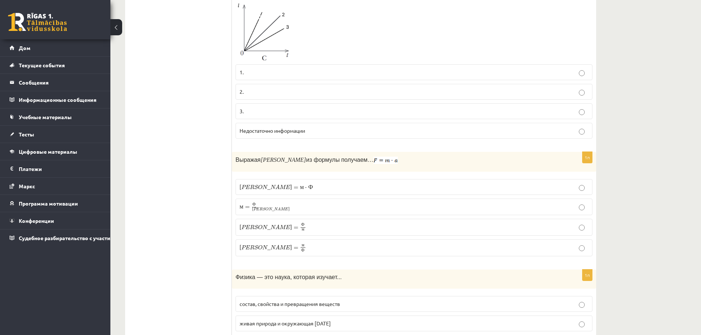
scroll to position [405, 0]
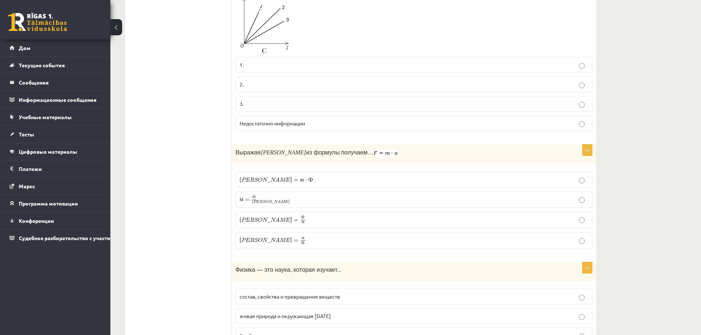
click at [260, 218] on p "а = Ф м a = F m" at bounding box center [414, 220] width 349 height 9
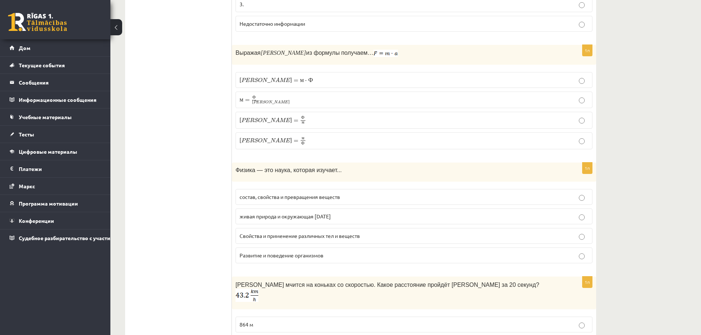
scroll to position [515, 0]
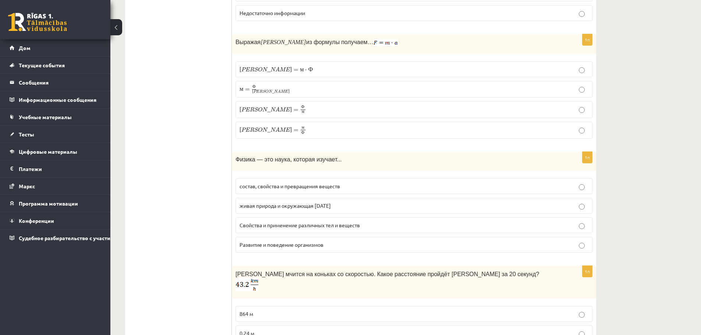
click at [281, 225] on font "Свойства и применение различных тел и веществ" at bounding box center [300, 225] width 120 height 7
drag, startPoint x: 245, startPoint y: 188, endPoint x: 211, endPoint y: 186, distance: 34.3
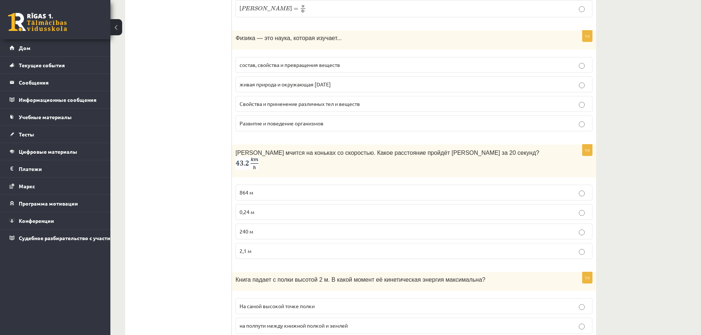
scroll to position [663, 0]
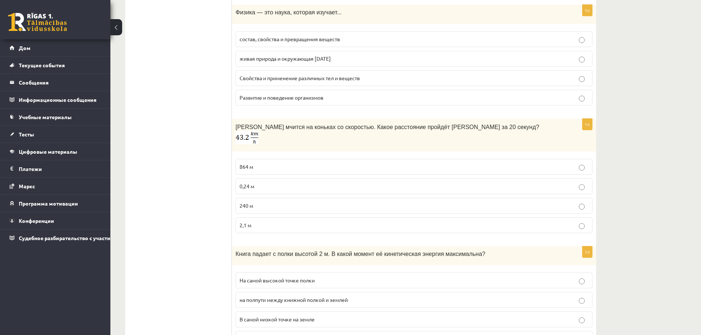
click at [268, 183] on p "0,24 м" at bounding box center [414, 187] width 349 height 8
click at [248, 202] on font "240 м" at bounding box center [247, 205] width 14 height 7
drag, startPoint x: 170, startPoint y: 77, endPoint x: 160, endPoint y: 82, distance: 11.4
click at [160, 82] on ul "Претензии Тест Оценка!" at bounding box center [182, 331] width 99 height 1722
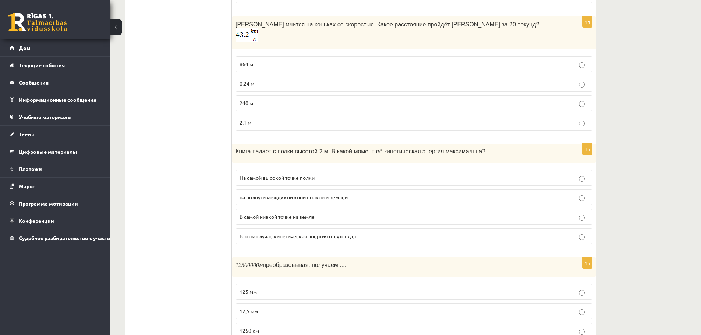
scroll to position [773, 0]
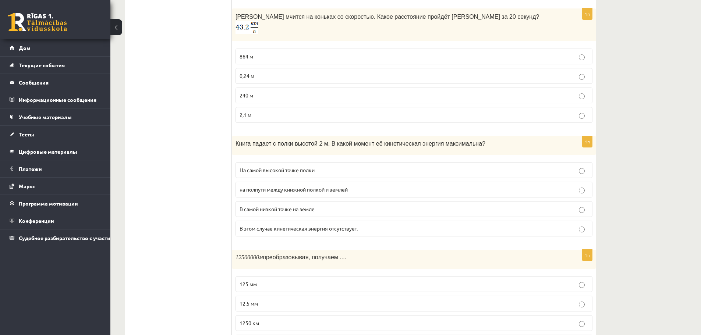
click at [174, 83] on ul "Претензии Тест Оценка!" at bounding box center [182, 220] width 99 height 1722
drag, startPoint x: 144, startPoint y: 121, endPoint x: 237, endPoint y: 131, distance: 93.0
drag, startPoint x: 237, startPoint y: 131, endPoint x: 198, endPoint y: 129, distance: 38.4
click at [198, 129] on ul "Претензии Тест Оценка!" at bounding box center [182, 220] width 99 height 1722
click at [291, 206] on font "В самой низкой точке на земле" at bounding box center [277, 209] width 75 height 7
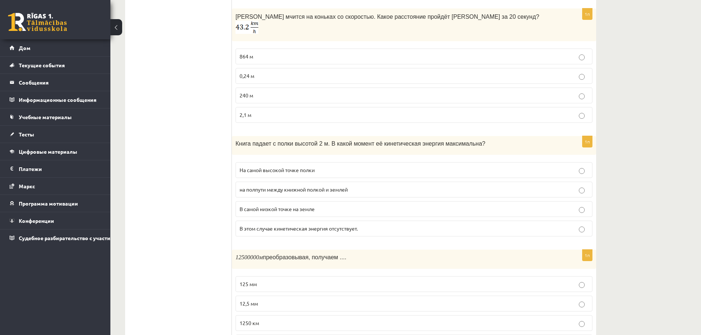
drag, startPoint x: 231, startPoint y: 130, endPoint x: 348, endPoint y: 185, distance: 129.4
click at [348, 185] on div "********* **** ******* Претензии Тест Оценка! 1п Сотрудник НАСА мечтает о путеш…" at bounding box center [360, 220] width 471 height 1737
click at [216, 133] on ul "Претензии Тест Оценка!" at bounding box center [182, 220] width 99 height 1722
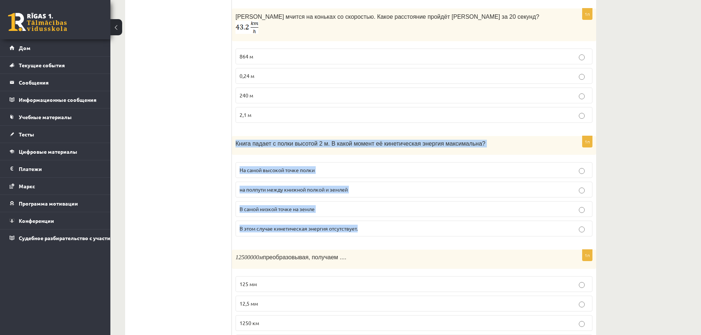
drag, startPoint x: 236, startPoint y: 133, endPoint x: 390, endPoint y: 215, distance: 174.7
click at [390, 215] on div "1п Книга падает с полки высотой 2 м. В какой момент её кинетическая энергия мак…" at bounding box center [414, 189] width 364 height 106
copy div "Книга падает с полки высотой 2 м. В какой момент её кинетическая энергия максим…"
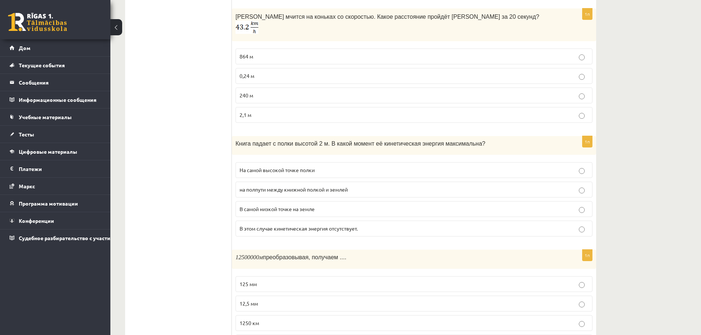
click at [165, 175] on ul "Претензии Тест Оценка!" at bounding box center [182, 220] width 99 height 1722
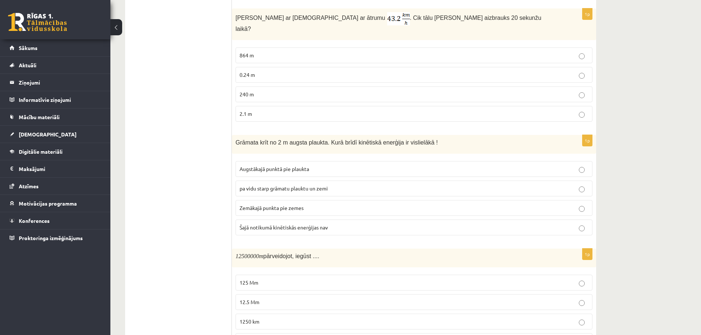
click at [181, 137] on ul "Apgalvojumi Tests Izvērtējums!" at bounding box center [182, 219] width 99 height 1720
drag, startPoint x: 236, startPoint y: 192, endPoint x: 307, endPoint y: 193, distance: 71.4
click at [307, 193] on div "1p Grāmata krīt no 2 m augsta plaukta. Kurā brīdī kinētiskā enerģija ir visliel…" at bounding box center [414, 188] width 364 height 106
copy span "Zemākajā punkta pie zemes"
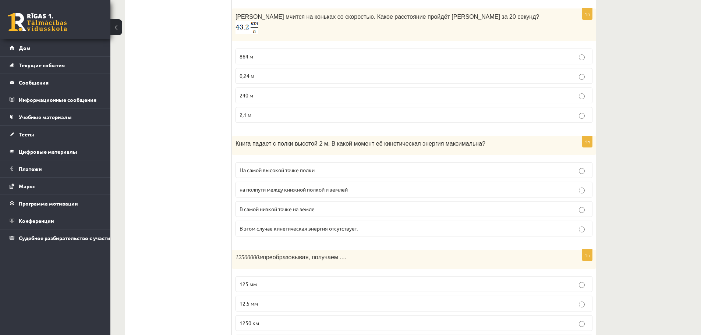
drag, startPoint x: 128, startPoint y: 196, endPoint x: 165, endPoint y: 236, distance: 54.2
click at [165, 236] on ul "Претензии Тест Оценка!" at bounding box center [182, 220] width 99 height 1722
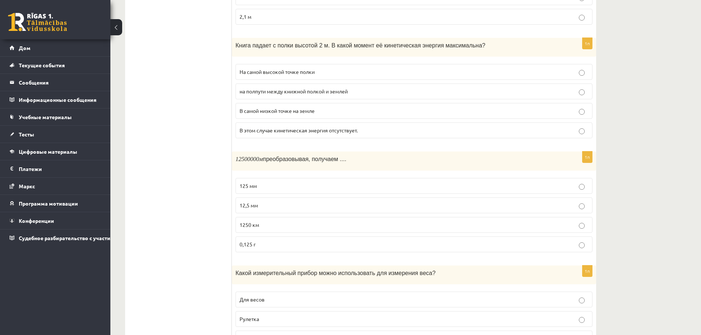
scroll to position [884, 0]
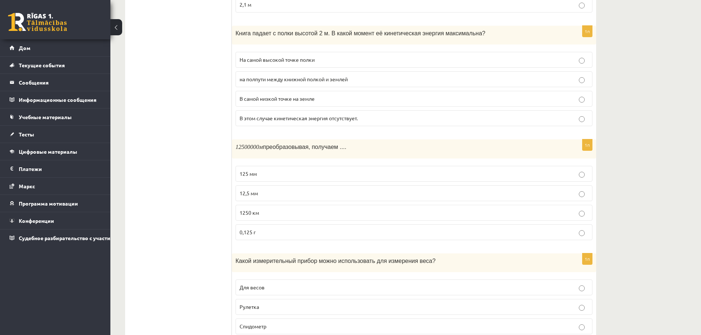
drag, startPoint x: 264, startPoint y: 141, endPoint x: 218, endPoint y: 159, distance: 50.1
click at [218, 159] on ul "Претензии Тест Оценка!" at bounding box center [182, 110] width 99 height 1722
click at [260, 209] on p "1250 км" at bounding box center [414, 213] width 349 height 8
drag, startPoint x: 263, startPoint y: 140, endPoint x: 253, endPoint y: 142, distance: 9.7
click at [253, 143] on p "12500000 м преобразовывая, получаем ...." at bounding box center [396, 147] width 320 height 8
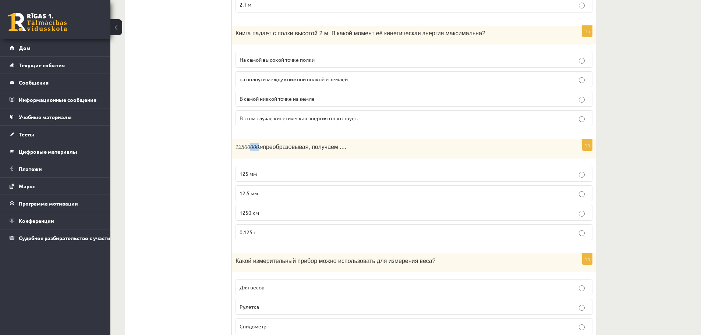
click at [255, 144] on font "12500000" at bounding box center [248, 147] width 24 height 6
drag, startPoint x: 261, startPoint y: 138, endPoint x: 256, endPoint y: 140, distance: 5.3
click at [256, 144] on font "12500000" at bounding box center [248, 147] width 24 height 6
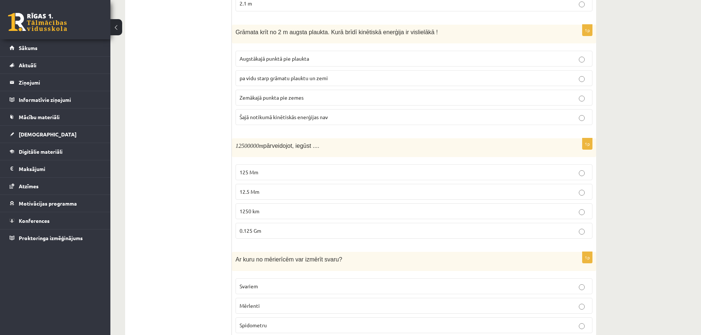
click at [257, 143] on m\ "12500000" at bounding box center [248, 146] width 24 height 6
drag, startPoint x: 263, startPoint y: 129, endPoint x: 252, endPoint y: 129, distance: 11.0
click at [252, 143] on m\ "12500000" at bounding box center [248, 146] width 24 height 6
drag, startPoint x: 255, startPoint y: 133, endPoint x: 181, endPoint y: 59, distance: 104.4
drag, startPoint x: 181, startPoint y: 59, endPoint x: 159, endPoint y: 60, distance: 22.1
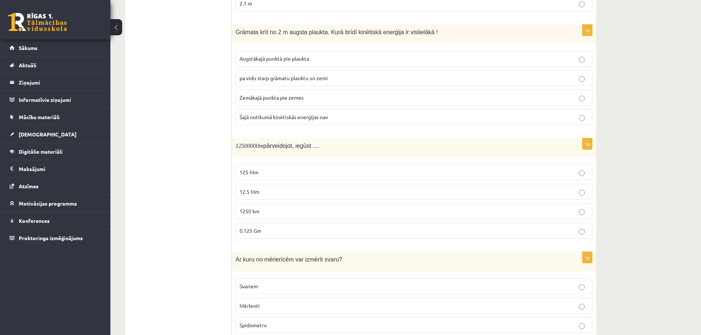
click at [159, 60] on ul "Apgalvojumi Tests Izvērtējums!" at bounding box center [182, 109] width 99 height 1720
drag, startPoint x: 253, startPoint y: 130, endPoint x: 264, endPoint y: 131, distance: 10.7
click at [264, 143] on span "12500000 m" at bounding box center [250, 146] width 28 height 6
drag, startPoint x: 236, startPoint y: 127, endPoint x: 307, endPoint y: 213, distance: 111.7
click at [307, 213] on div "1p 12500000 m pārveidojot, iegūst .... 125 Mm 12.5 Mm 1250 km 0.125 Gm" at bounding box center [414, 191] width 364 height 106
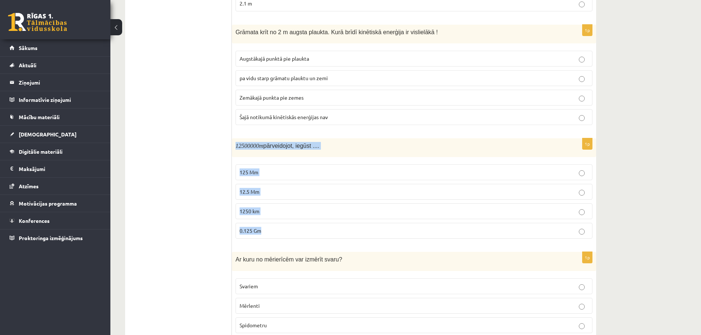
copy div "12500000 m pārveidojot, iegūst .... 125 Mm 12.5 Mm 1250 km 0.125 Gm"
drag, startPoint x: 197, startPoint y: 138, endPoint x: 225, endPoint y: 157, distance: 33.4
click at [198, 139] on ul "Apgalvojumi Tests Izvērtējums!" at bounding box center [182, 109] width 99 height 1720
click at [260, 184] on label "12.5 Mm" at bounding box center [414, 192] width 357 height 16
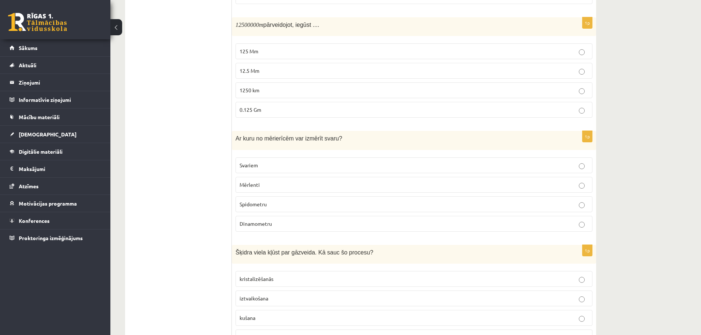
scroll to position [1031, 0]
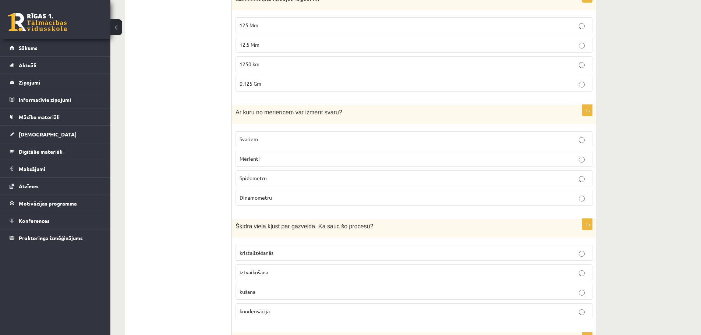
click at [276, 109] on span "Ar kuru no mērierīcēm var izmērīt svaru?" at bounding box center [289, 112] width 107 height 6
drag, startPoint x: 279, startPoint y: 96, endPoint x: 417, endPoint y: 96, distance: 138.1
click at [417, 109] on p "Ar kuru no mērierīcēm var izmērīt svaru?" at bounding box center [396, 113] width 320 height 8
drag, startPoint x: 595, startPoint y: 91, endPoint x: 599, endPoint y: 93, distance: 5.1
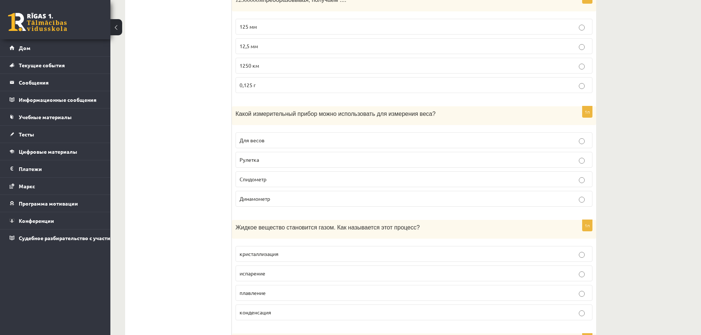
click at [306, 137] on label "Для весов" at bounding box center [414, 141] width 357 height 16
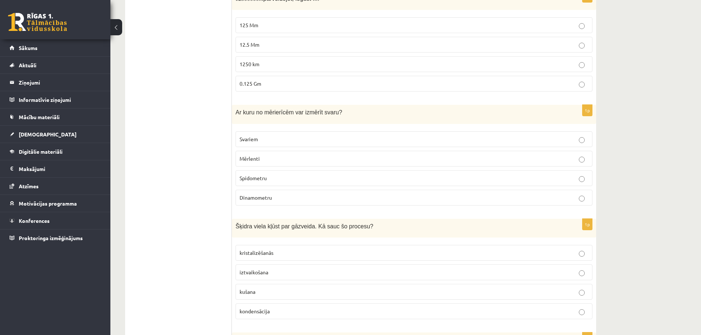
click at [342, 109] on p "Ar kuru no mērierīcēm var izmērīt svaru?" at bounding box center [396, 113] width 320 height 8
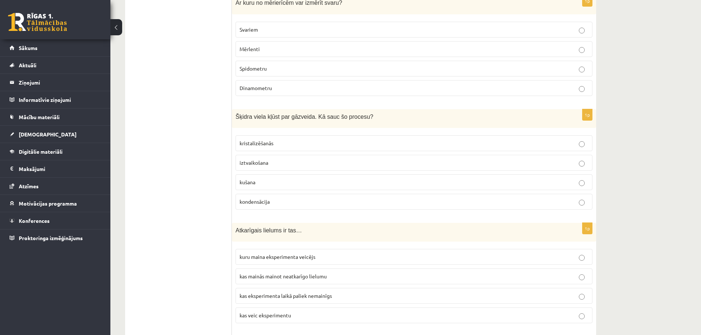
scroll to position [1141, 0]
drag, startPoint x: 417, startPoint y: 93, endPoint x: 421, endPoint y: 98, distance: 5.8
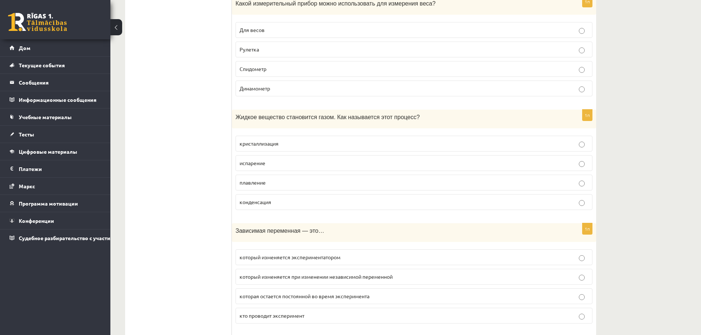
click at [252, 160] on font "испарение" at bounding box center [253, 163] width 26 height 7
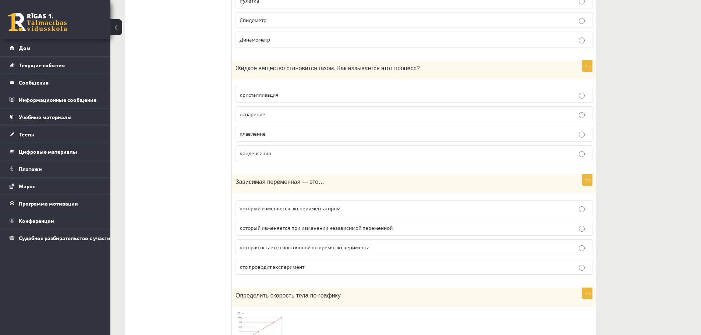
scroll to position [1215, 0]
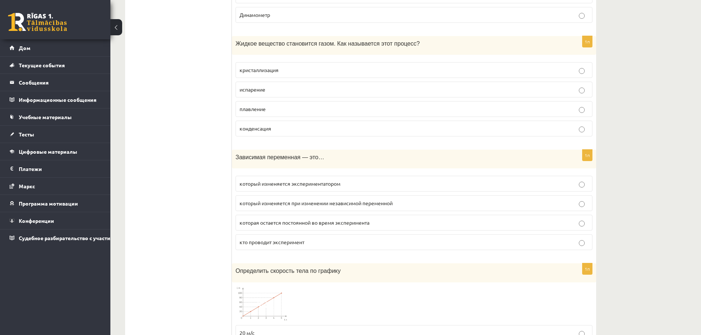
drag, startPoint x: 366, startPoint y: 164, endPoint x: 356, endPoint y: 155, distance: 13.3
click at [356, 155] on div "Зависимая переменная — это…" at bounding box center [414, 159] width 364 height 19
click at [306, 180] on font "который изменяется экспериментатором" at bounding box center [290, 183] width 101 height 7
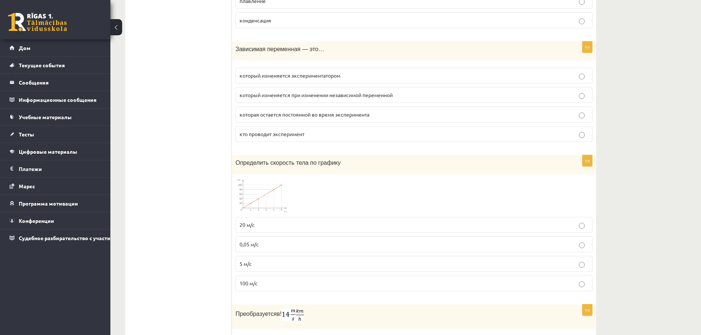
scroll to position [1325, 0]
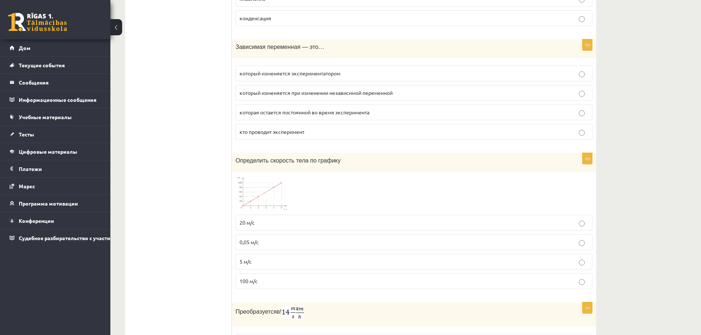
click at [294, 89] on font "который изменяется при изменении независимой переменной" at bounding box center [316, 92] width 153 height 7
click at [280, 176] on img at bounding box center [263, 193] width 55 height 35
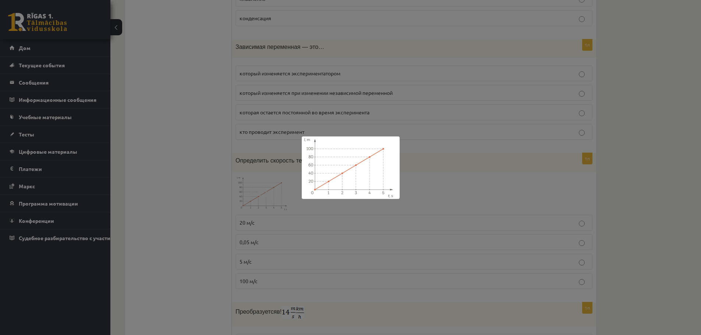
drag, startPoint x: 278, startPoint y: 174, endPoint x: 274, endPoint y: 172, distance: 4.6
click at [274, 172] on div at bounding box center [350, 167] width 701 height 335
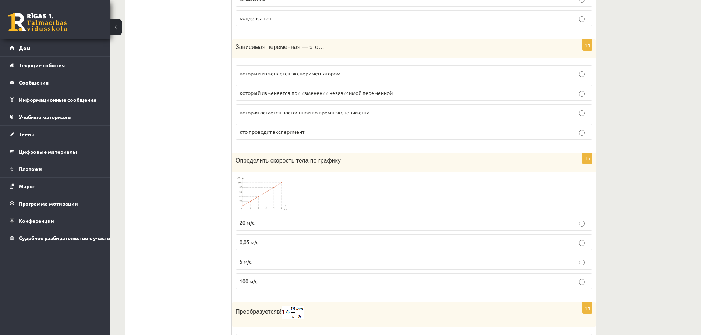
click at [279, 219] on p "20 м/с" at bounding box center [414, 223] width 349 height 8
click at [262, 188] on span at bounding box center [264, 194] width 12 height 12
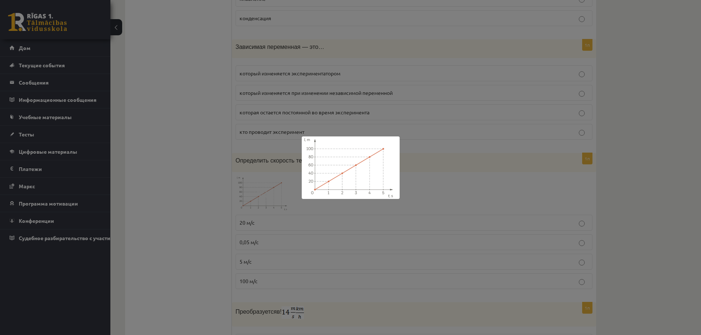
click at [262, 183] on div at bounding box center [350, 167] width 701 height 335
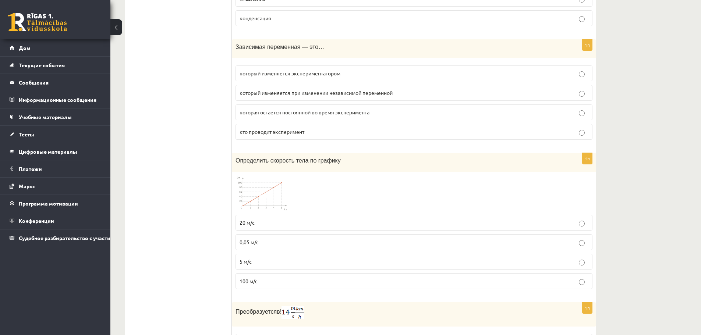
click at [263, 188] on span at bounding box center [264, 194] width 12 height 12
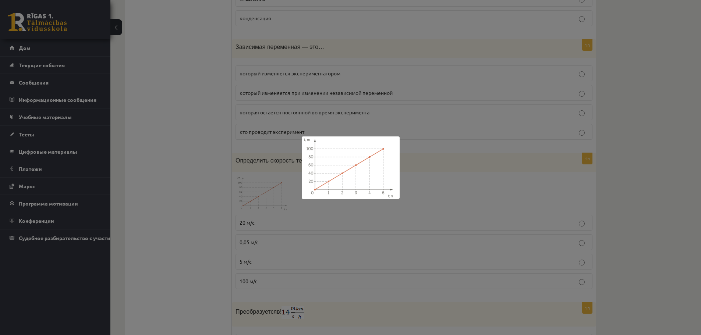
drag, startPoint x: 413, startPoint y: 169, endPoint x: 417, endPoint y: 176, distance: 8.1
click at [417, 176] on div at bounding box center [350, 167] width 701 height 335
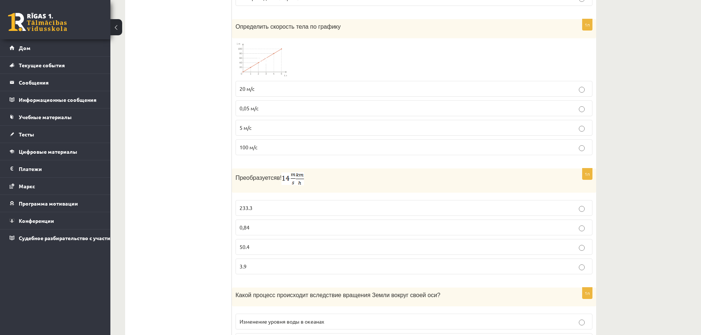
scroll to position [1473, 0]
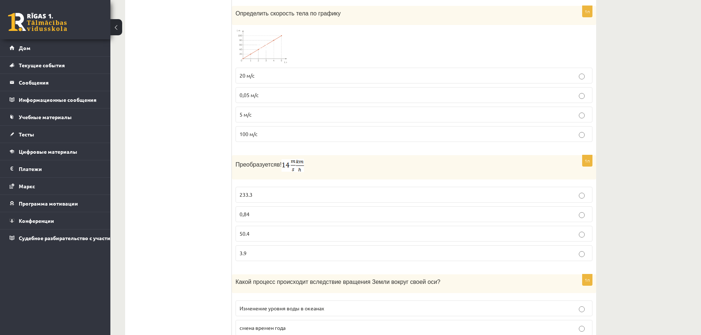
drag, startPoint x: 286, startPoint y: 161, endPoint x: 290, endPoint y: 161, distance: 3.7
drag, startPoint x: 290, startPoint y: 161, endPoint x: 362, endPoint y: 148, distance: 72.9
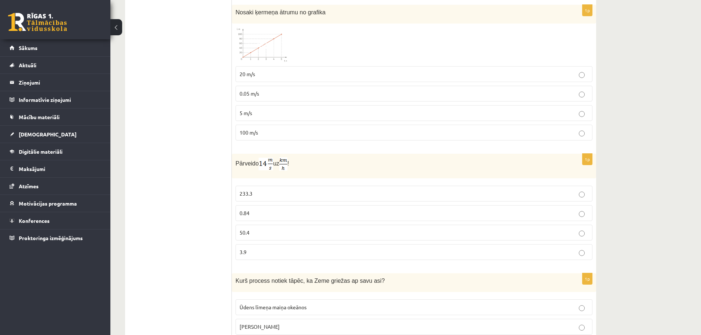
click at [339, 158] on p "Pārveido uz !" at bounding box center [396, 164] width 320 height 13
click at [241, 210] on span "0.84" at bounding box center [245, 213] width 10 height 7
drag, startPoint x: 173, startPoint y: 44, endPoint x: 172, endPoint y: 38, distance: 6.3
click at [241, 229] on span "50.4" at bounding box center [245, 232] width 10 height 7
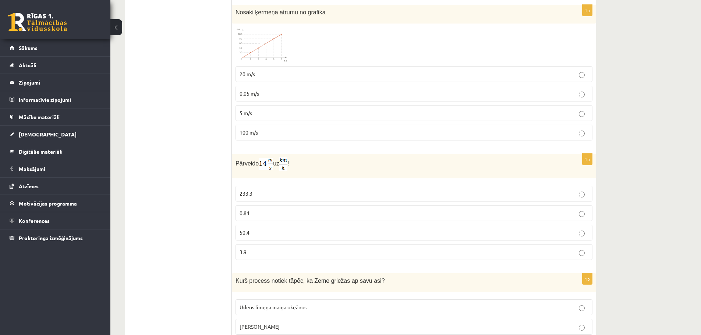
drag, startPoint x: 175, startPoint y: 156, endPoint x: 185, endPoint y: 161, distance: 10.9
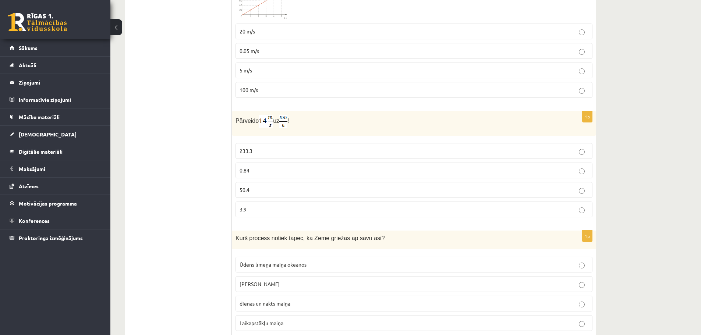
scroll to position [1524, 0]
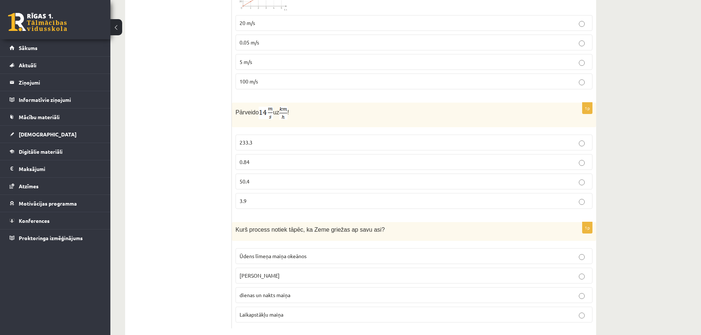
drag, startPoint x: 206, startPoint y: 148, endPoint x: 172, endPoint y: 155, distance: 35.2
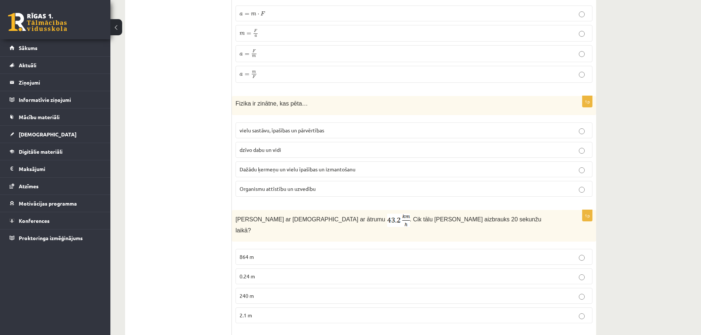
scroll to position [0, 0]
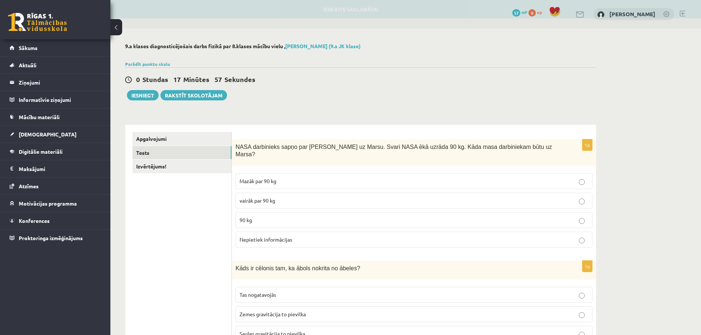
drag, startPoint x: 186, startPoint y: 206, endPoint x: 177, endPoint y: 21, distance: 185.4
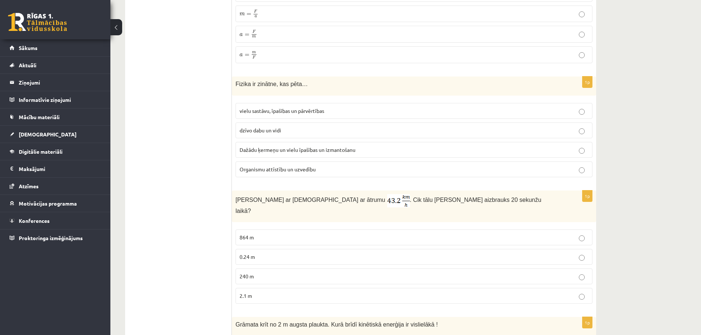
scroll to position [1524, 0]
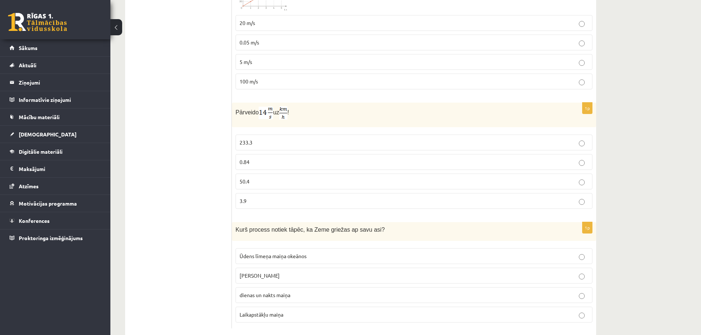
drag, startPoint x: 288, startPoint y: 177, endPoint x: 291, endPoint y: 246, distance: 69.6
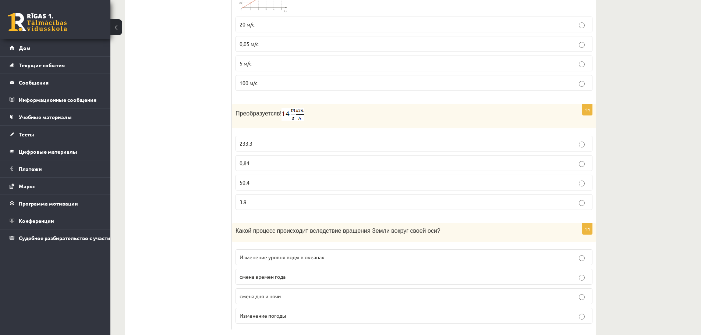
click at [391, 228] on font "Какой процесс происходит вследствие вращения Земли вокруг своей оси?" at bounding box center [338, 231] width 205 height 6
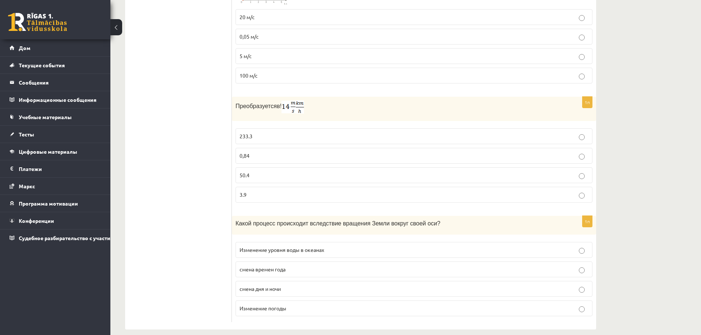
scroll to position [1531, 0]
click at [324, 220] on font "Какой процесс происходит вследствие вращения Земли вокруг своей оси?" at bounding box center [338, 223] width 205 height 6
drag, startPoint x: 299, startPoint y: 263, endPoint x: 295, endPoint y: 262, distance: 4.0
click at [295, 265] on p "смена времен года" at bounding box center [414, 269] width 349 height 8
click at [294, 285] on p "смена дня и ночи" at bounding box center [414, 289] width 349 height 8
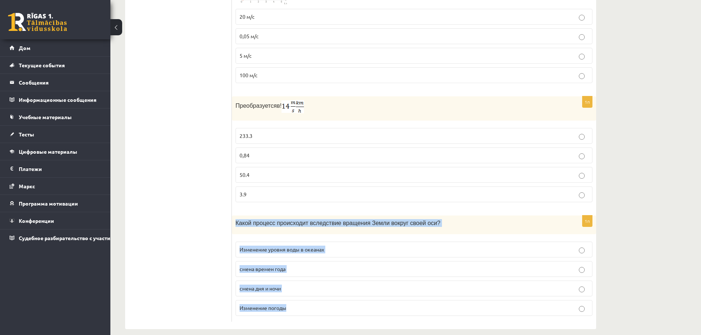
drag, startPoint x: 232, startPoint y: 212, endPoint x: 318, endPoint y: 298, distance: 121.0
click at [318, 298] on div "1п Какой процесс происходит вследствие вращения Земли вокруг своей оси? Изменен…" at bounding box center [414, 269] width 364 height 106
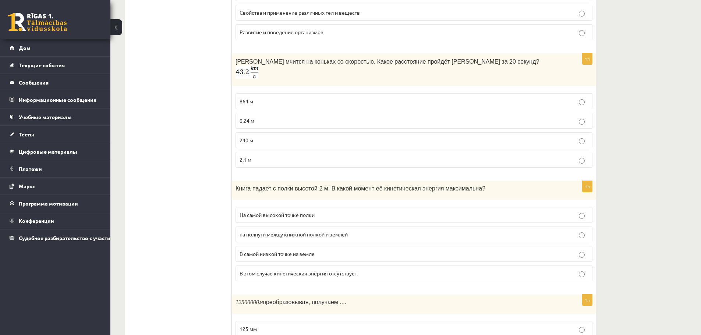
scroll to position [0, 0]
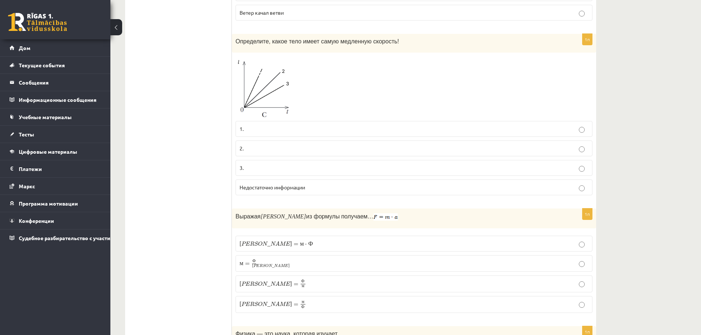
drag, startPoint x: 178, startPoint y: 289, endPoint x: 194, endPoint y: 307, distance: 24.5
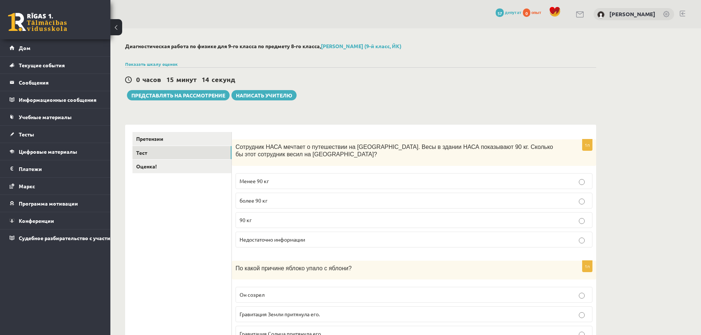
drag, startPoint x: 191, startPoint y: 136, endPoint x: 164, endPoint y: 28, distance: 111.1
click at [175, 170] on link "Оценка!" at bounding box center [182, 167] width 99 height 14
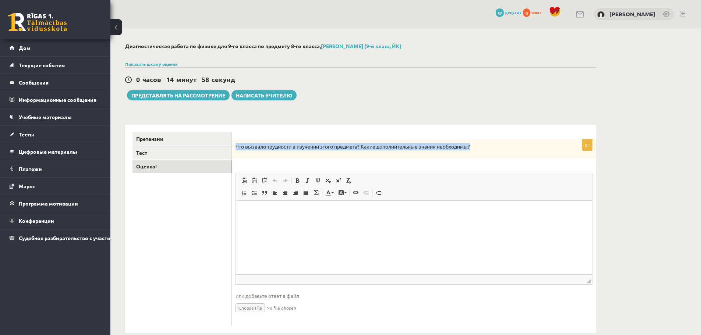
drag, startPoint x: 236, startPoint y: 142, endPoint x: 499, endPoint y: 141, distance: 262.5
click at [499, 141] on div "Что вызвало трудности в изучении этого предмета? Какие дополнительные знания не…" at bounding box center [414, 149] width 364 height 19
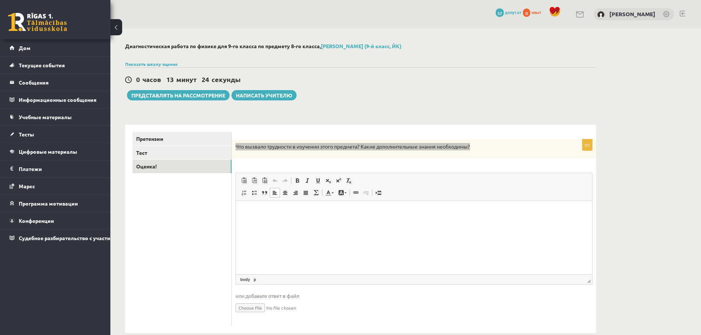
click at [341, 223] on html at bounding box center [414, 212] width 356 height 22
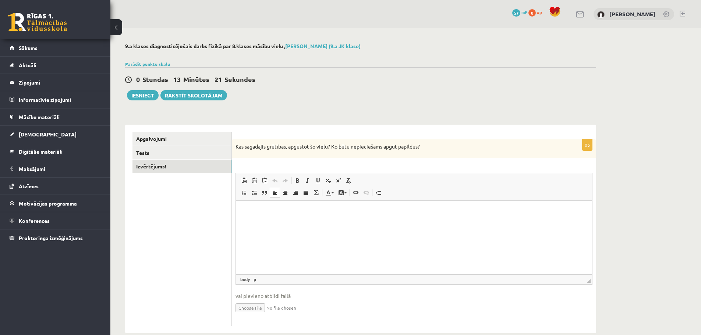
click at [351, 155] on div "Kas sagādājis grūtības, apgūstot šo vielu? Ko būtu nepieciešams apgūt papildus?" at bounding box center [414, 149] width 364 height 19
click at [304, 223] on html at bounding box center [414, 212] width 356 height 22
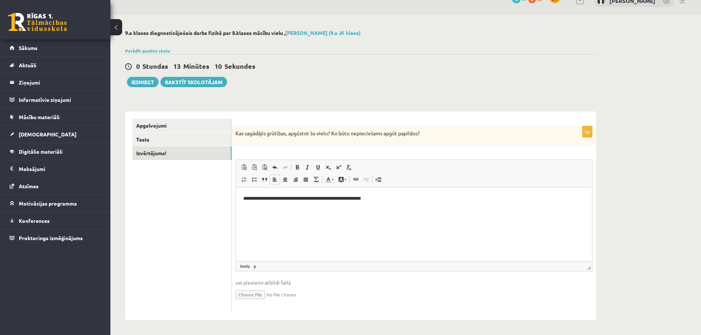
scroll to position [13, 0]
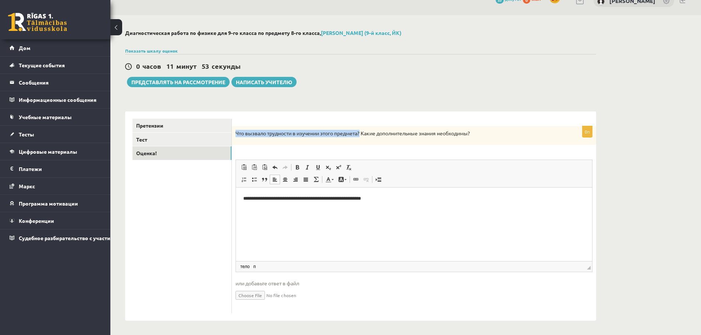
drag, startPoint x: 237, startPoint y: 132, endPoint x: 362, endPoint y: 135, distance: 124.9
click at [362, 135] on font "Что вызвало трудности в изучении этого предмета? Какие дополнительные знания не…" at bounding box center [353, 133] width 235 height 7
drag, startPoint x: 366, startPoint y: 133, endPoint x: 487, endPoint y: 137, distance: 121.9
click at [487, 137] on p "Что вызвало трудности в изучении этого предмета? Какие дополнительные знания не…" at bounding box center [396, 133] width 320 height 7
click at [384, 124] on form "**********" at bounding box center [414, 216] width 350 height 195
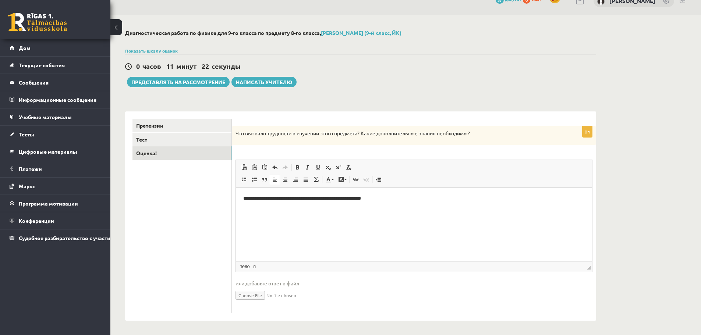
drag, startPoint x: 221, startPoint y: 0, endPoint x: 380, endPoint y: 59, distance: 169.7
click at [380, 59] on div "0 часов 11 минут 22 секунды Ieskaite saglabāta! Представлять на рассмотрение На…" at bounding box center [360, 70] width 471 height 33
click at [322, 193] on html "**********" at bounding box center [414, 199] width 356 height 22
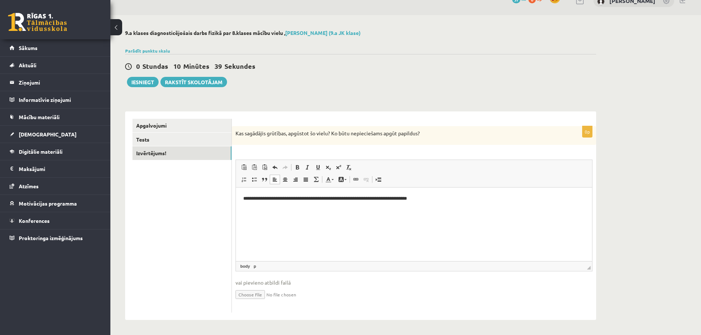
click at [376, 125] on form "**********" at bounding box center [414, 216] width 350 height 194
click at [135, 81] on button "Iesniegt" at bounding box center [143, 82] width 32 height 10
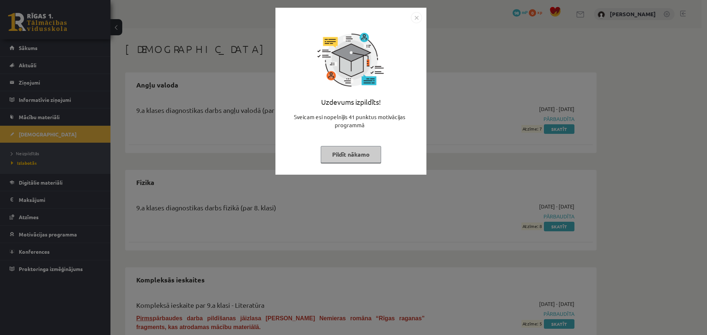
click at [352, 152] on button "Pildīt nākamo" at bounding box center [351, 154] width 60 height 17
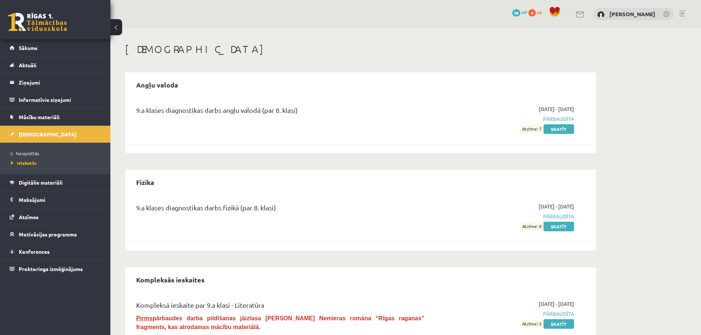
click at [540, 225] on span "Atzīme: 8" at bounding box center [531, 227] width 21 height 8
click at [564, 226] on link "Skatīt" at bounding box center [559, 227] width 31 height 10
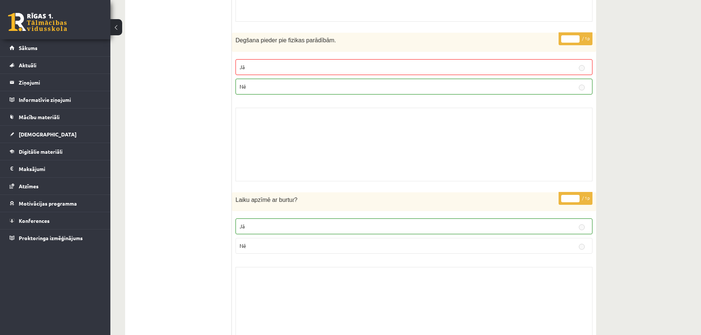
scroll to position [2135, 0]
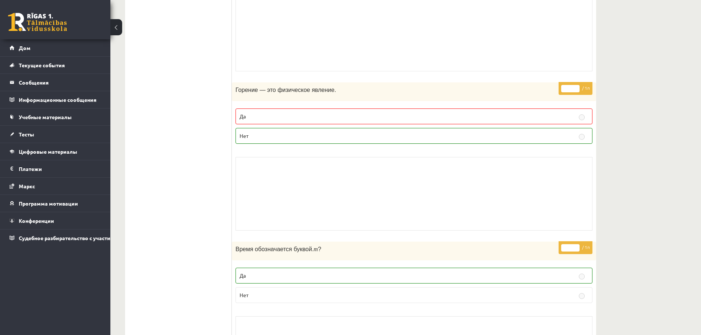
click at [450, 82] on div "Горение — это физическое явление." at bounding box center [414, 91] width 364 height 19
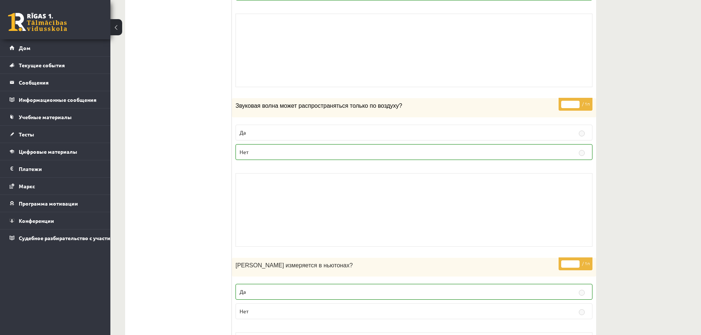
scroll to position [0, 0]
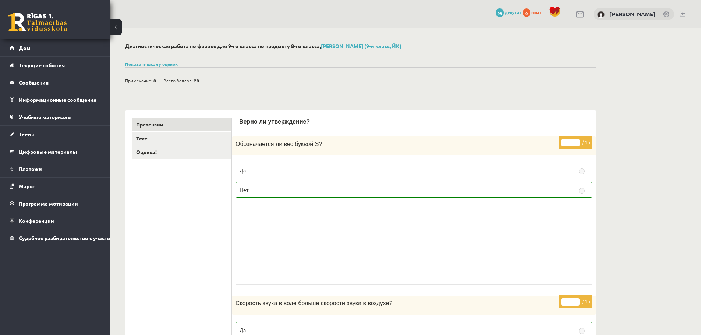
drag, startPoint x: 194, startPoint y: 214, endPoint x: 205, endPoint y: 102, distance: 112.1
click at [169, 134] on link "Тест" at bounding box center [182, 139] width 99 height 14
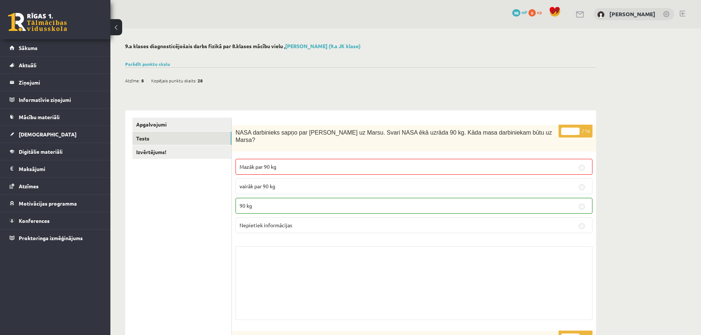
click at [478, 135] on span "NASA darbinieks sapņo par [PERSON_NAME] uz Marsu. Svari NASA ēkā uzrāda 90 kg. …" at bounding box center [394, 137] width 317 height 14
click at [435, 133] on span "NASA darbinieks sapņo par [PERSON_NAME] uz Marsu. Svari NASA ēkā uzrāda 90 kg. …" at bounding box center [394, 137] width 317 height 14
click at [446, 80] on div "Atzīme: 8 Kopējais punktu skaits: 28" at bounding box center [360, 76] width 471 height 19
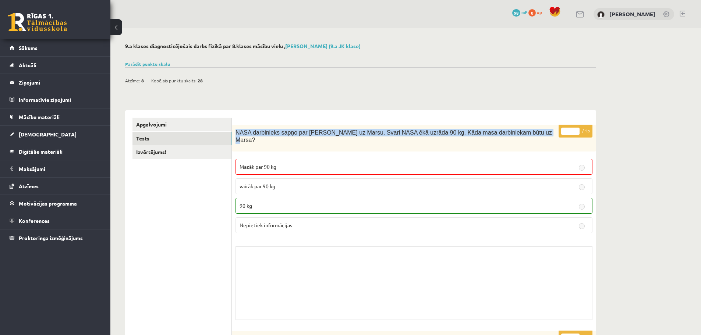
drag, startPoint x: 236, startPoint y: 129, endPoint x: 530, endPoint y: 126, distance: 294.2
click at [530, 126] on div "NASA darbinieks sapņo par [PERSON_NAME] uz Marsu. Svari NASA ēkā uzrāda 90 kg. …" at bounding box center [414, 138] width 364 height 27
copy span "NASA darbinieks sapņo par [PERSON_NAME] uz Marsu. Svari NASA ēkā uzrāda 90 kg. …"
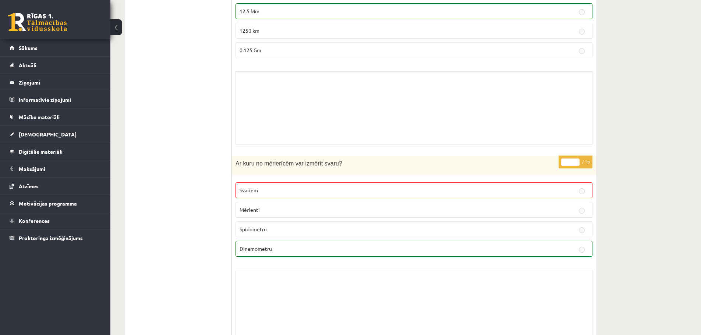
scroll to position [1657, 0]
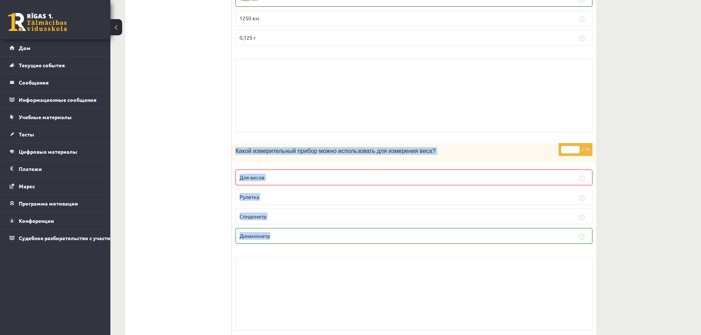
drag, startPoint x: 238, startPoint y: 140, endPoint x: 303, endPoint y: 225, distance: 106.6
click at [303, 225] on div "* / 1п Какой измерительный прибор можно использовать для измерения веса? Для ве…" at bounding box center [414, 239] width 364 height 191
copy div "Какой измерительный прибор можно использовать для измерения веса? Для весов Рул…"
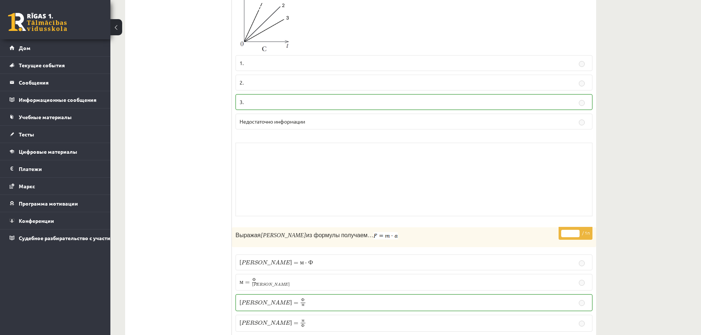
scroll to position [0, 0]
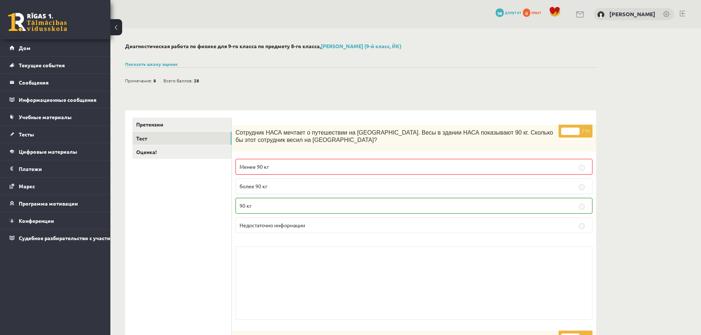
drag, startPoint x: 203, startPoint y: 205, endPoint x: 207, endPoint y: 112, distance: 93.6
click at [171, 152] on link "Оценка!" at bounding box center [182, 152] width 99 height 14
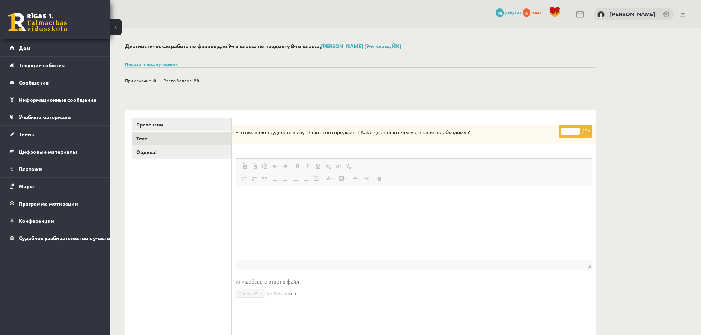
click at [176, 140] on link "Тест" at bounding box center [182, 139] width 99 height 14
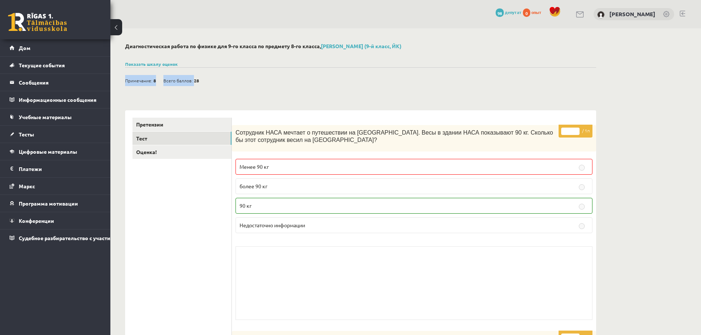
drag, startPoint x: 199, startPoint y: 76, endPoint x: 216, endPoint y: 87, distance: 20.7
click at [212, 77] on div "Примечание: 8 Всего баллов: 28" at bounding box center [360, 76] width 471 height 19
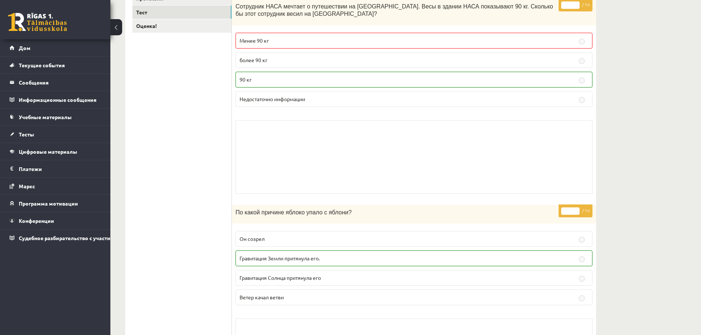
scroll to position [184, 0]
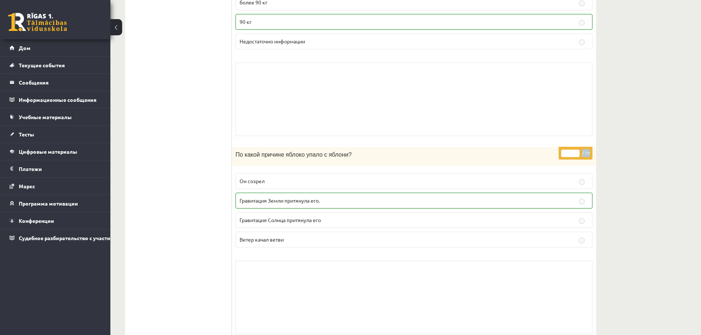
drag, startPoint x: 589, startPoint y: 149, endPoint x: 562, endPoint y: 150, distance: 26.9
click at [592, 149] on p "* / 1п" at bounding box center [576, 153] width 34 height 13
click at [464, 137] on div "* / 1п Сотрудник НАСА мечтает о путешествии на [GEOGRAPHIC_DATA]. Весы в здании…" at bounding box center [414, 40] width 364 height 199
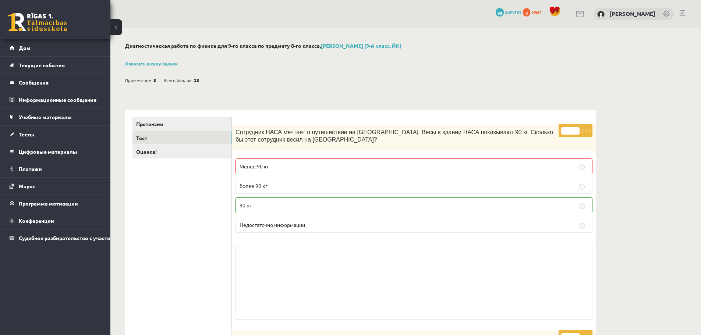
scroll to position [0, 0]
